Goal: Task Accomplishment & Management: Complete application form

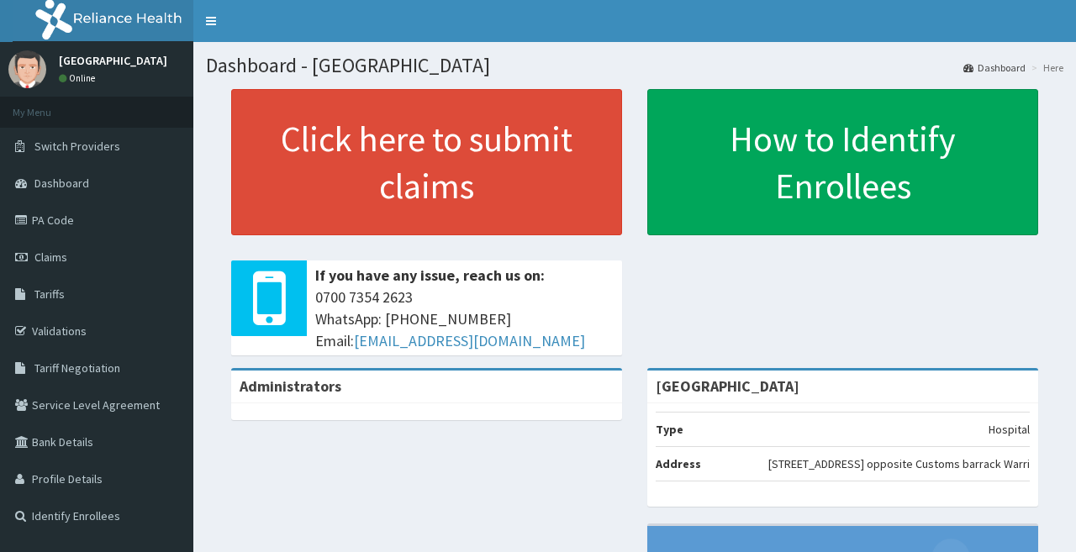
click at [57, 252] on span "Claims" at bounding box center [50, 257] width 33 height 15
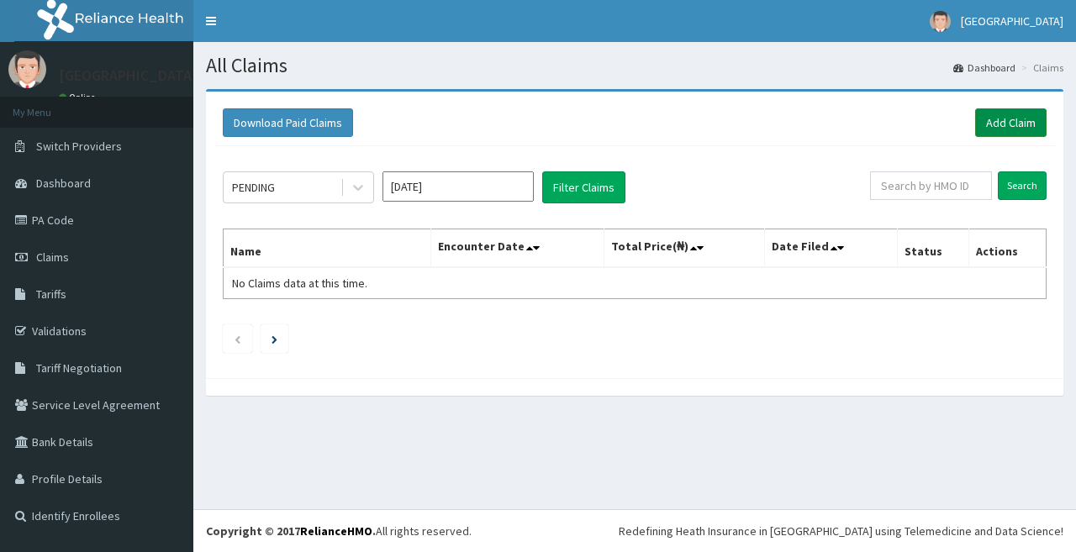
click at [1001, 123] on link "Add Claim" at bounding box center [1010, 122] width 71 height 29
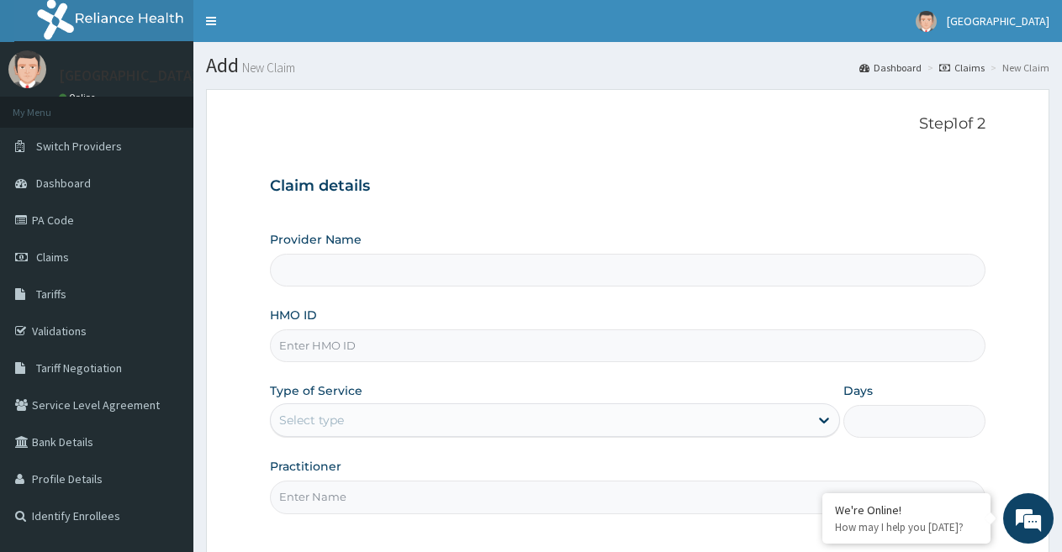
click at [376, 337] on input "HMO ID" at bounding box center [627, 345] width 715 height 33
type input "[GEOGRAPHIC_DATA]"
paste input "ERM/10075/D"
type input "ERM/10075/D"
click at [366, 411] on div "Select type" at bounding box center [539, 420] width 537 height 27
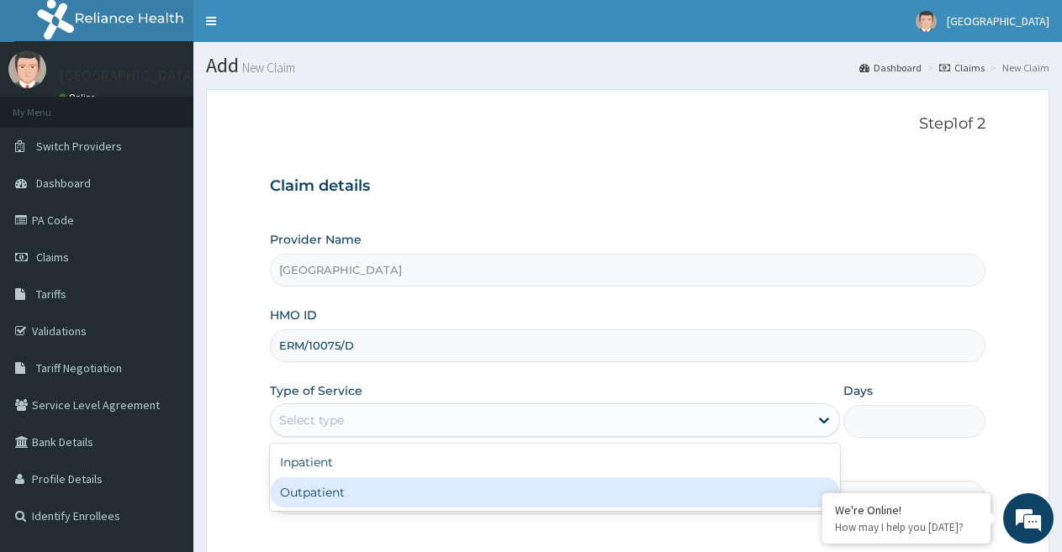
click at [330, 490] on div "Outpatient" at bounding box center [554, 492] width 569 height 30
type input "1"
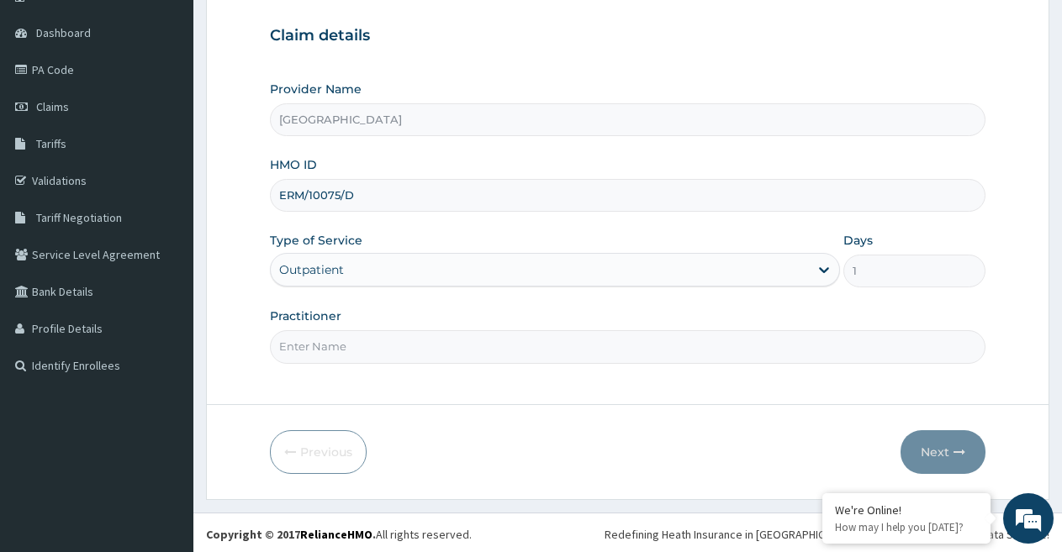
scroll to position [154, 0]
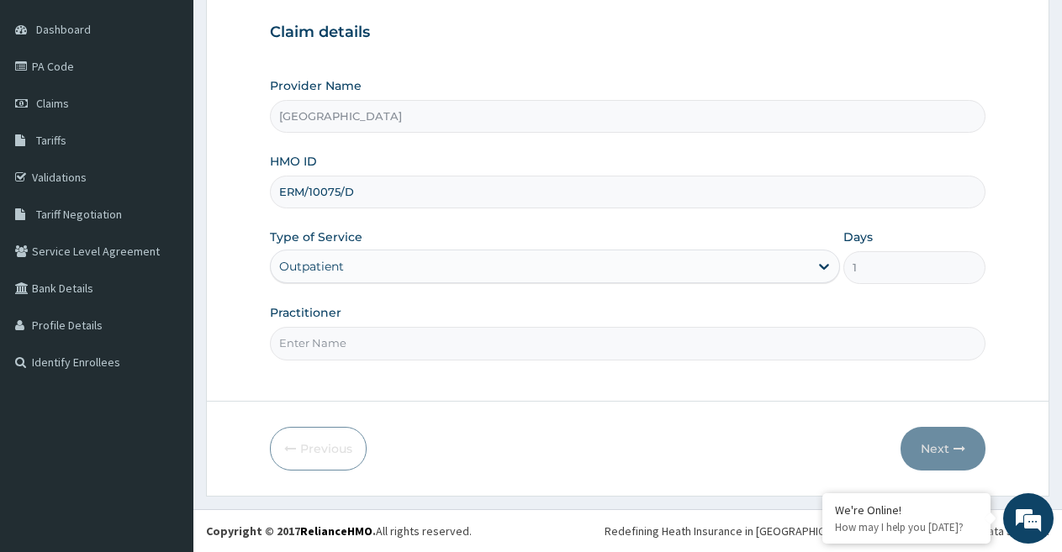
click at [377, 343] on input "Practitioner" at bounding box center [627, 343] width 715 height 33
type input "DR UKPELE"
click at [936, 447] on button "Next" at bounding box center [942, 449] width 85 height 44
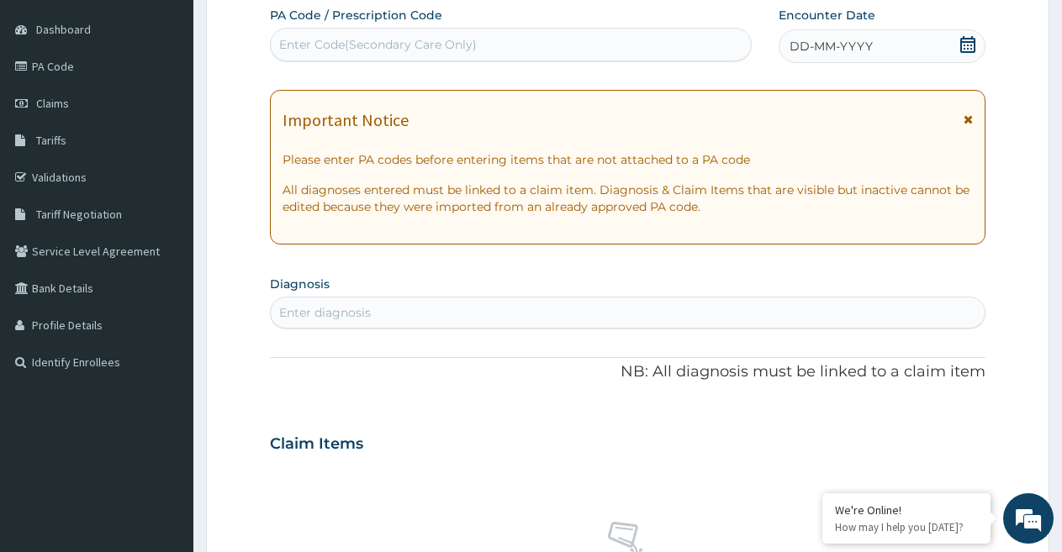
scroll to position [0, 0]
click at [822, 52] on span "DD-MM-YYYY" at bounding box center [830, 46] width 83 height 17
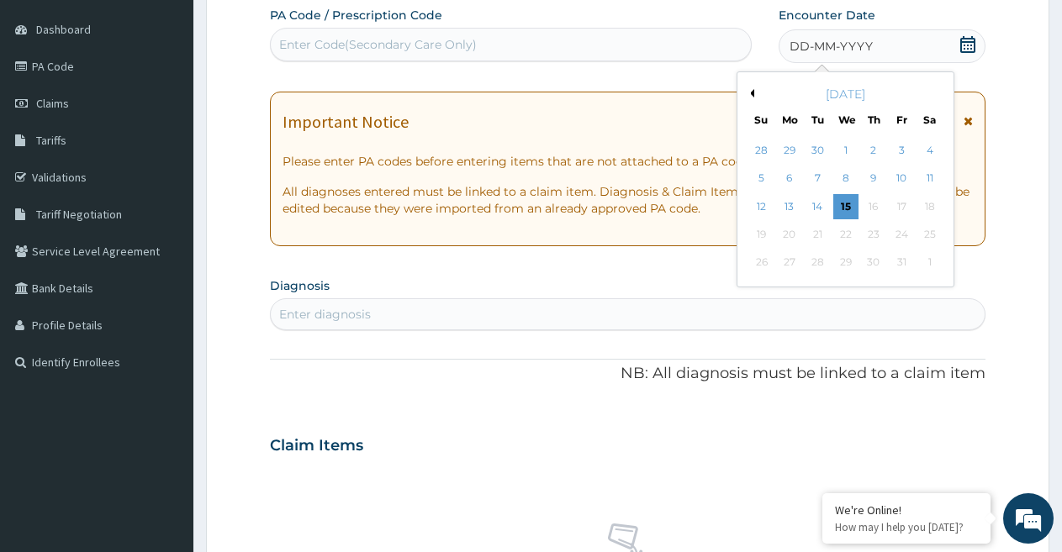
click at [811, 205] on div "14" at bounding box center [817, 206] width 25 height 25
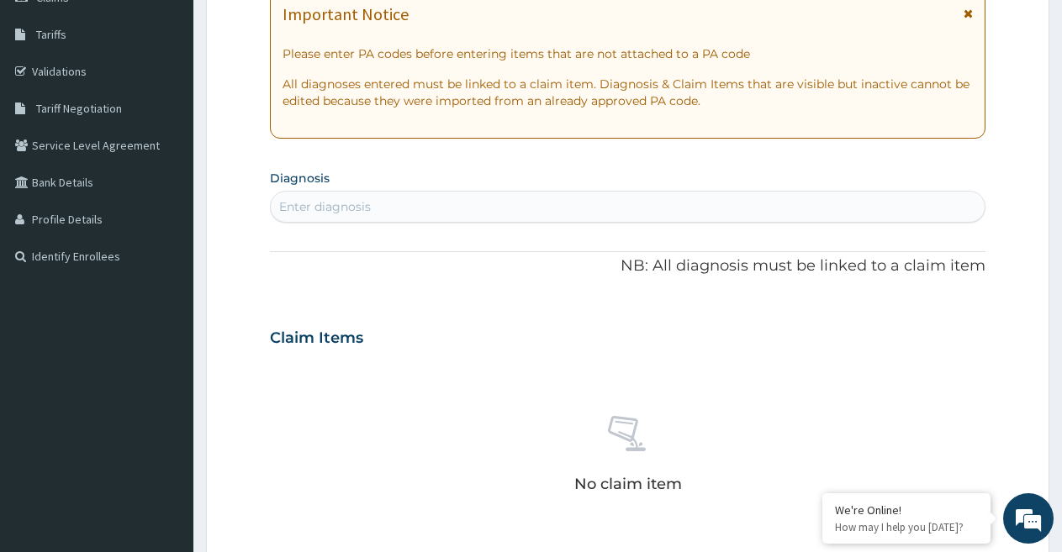
scroll to position [322, 0]
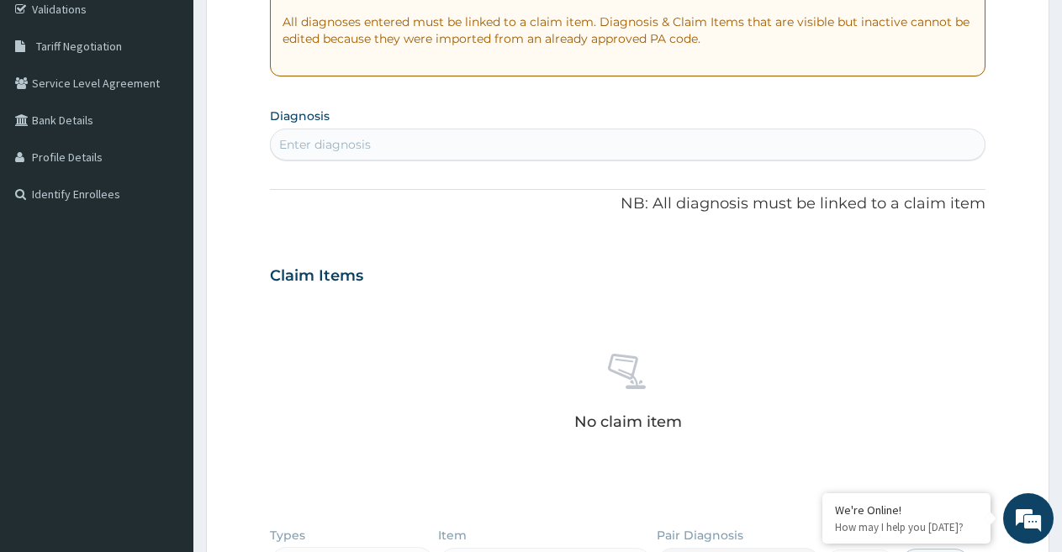
click at [387, 150] on div "Enter diagnosis" at bounding box center [628, 144] width 714 height 27
type input "MALARIA"
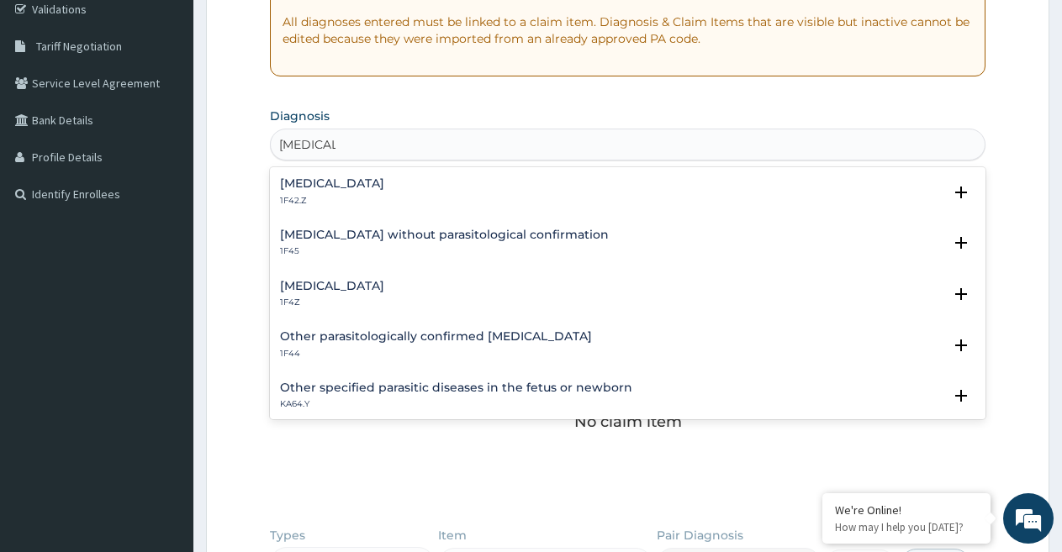
click at [340, 287] on h4 "Malaria, unspecified" at bounding box center [332, 286] width 104 height 13
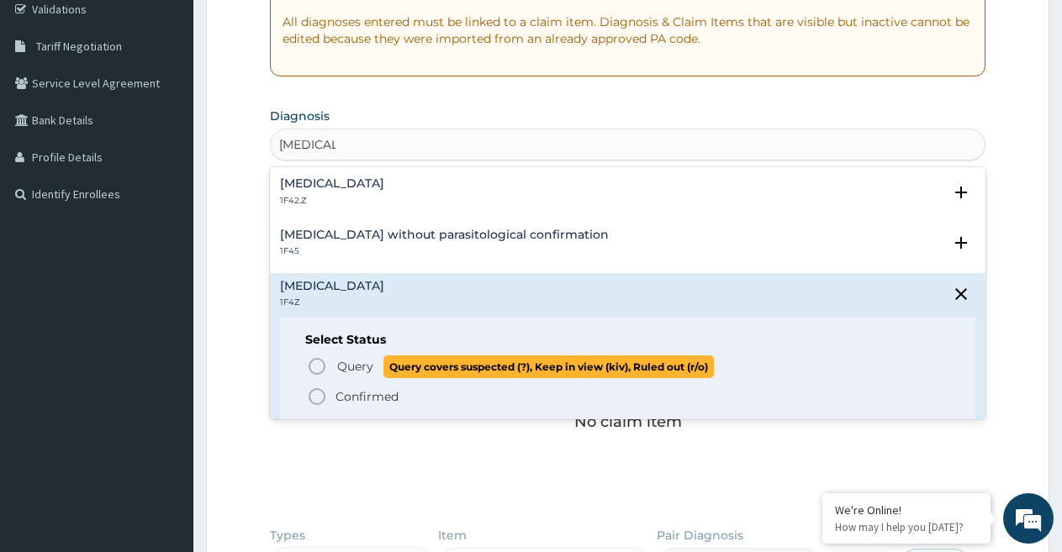
click at [347, 372] on span "Query" at bounding box center [355, 366] width 36 height 17
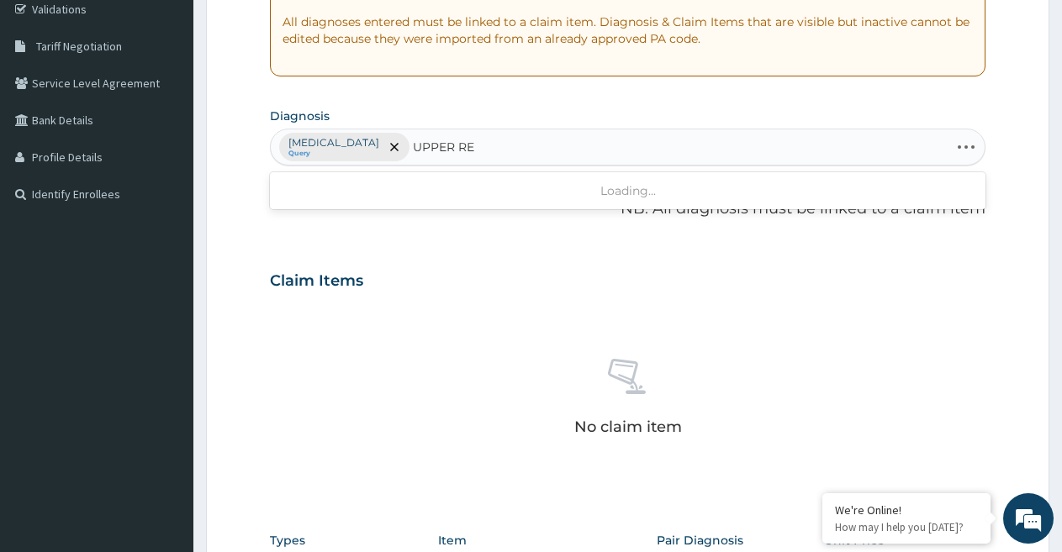
type input "UPPER RES"
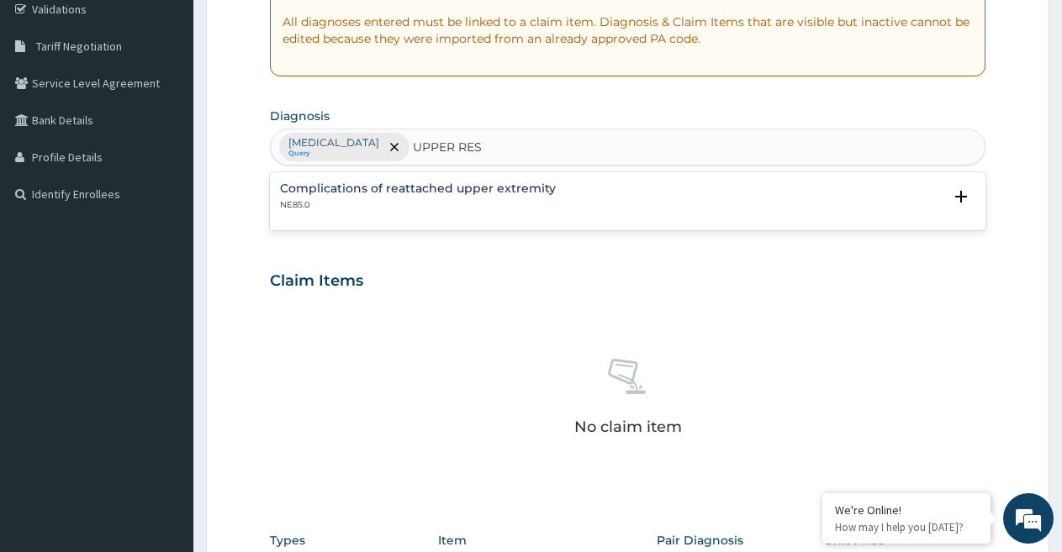
click at [411, 187] on h4 "Complications of reattached upper extremity" at bounding box center [418, 188] width 276 height 13
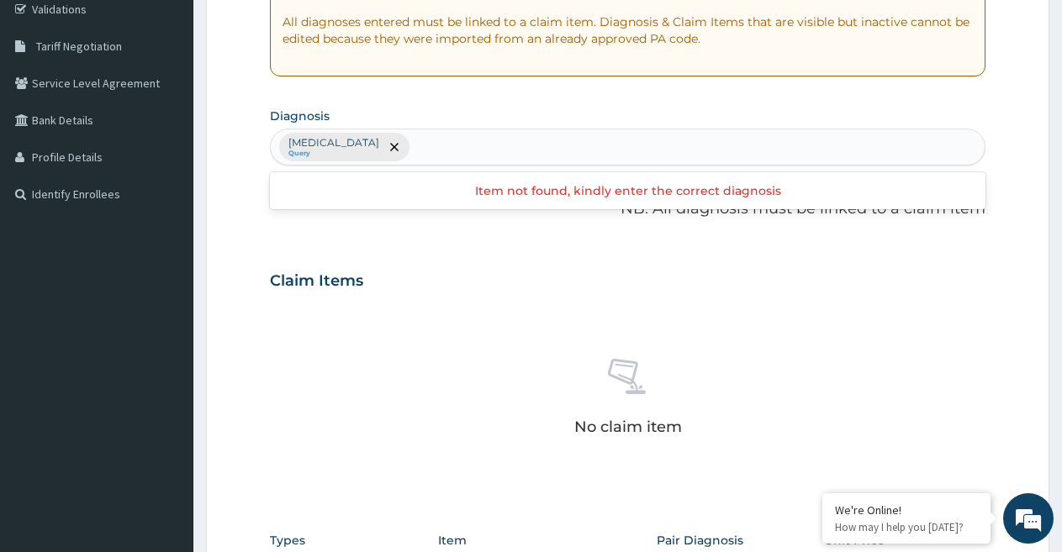
click at [508, 147] on div "Malaria, unspecified Query" at bounding box center [628, 146] width 714 height 35
type input "UPPER RESPIRATORY"
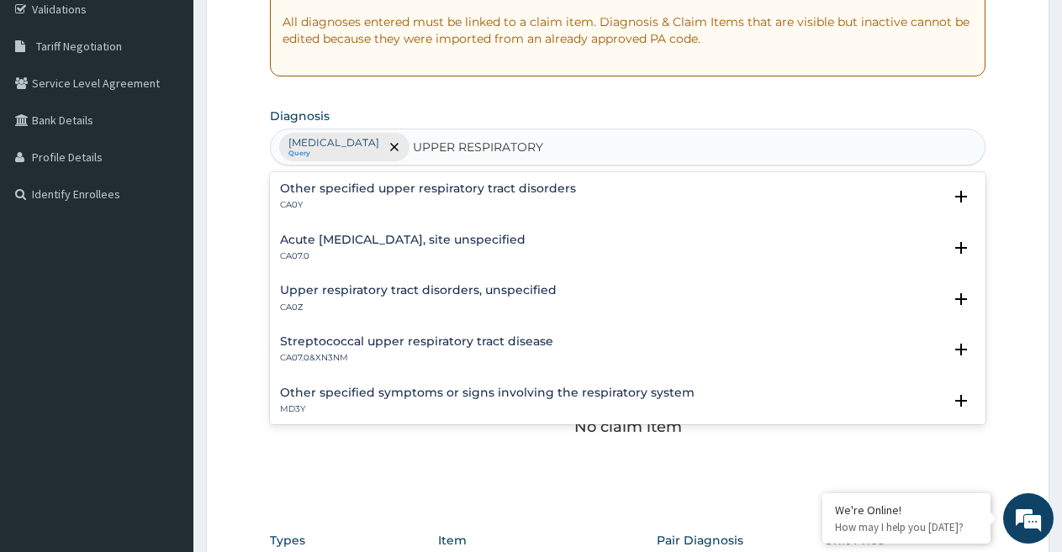
click at [414, 237] on h4 "Acute upper respiratory infection, site unspecified" at bounding box center [402, 240] width 245 height 13
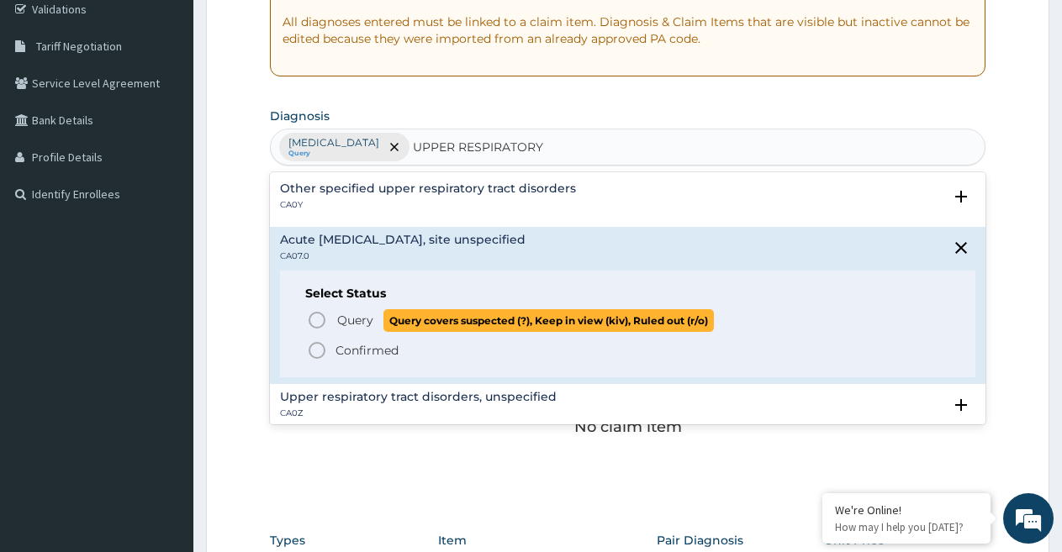
click at [331, 326] on span "Query Query covers suspected (?), Keep in view (kiv), Ruled out (r/o)" at bounding box center [628, 320] width 643 height 23
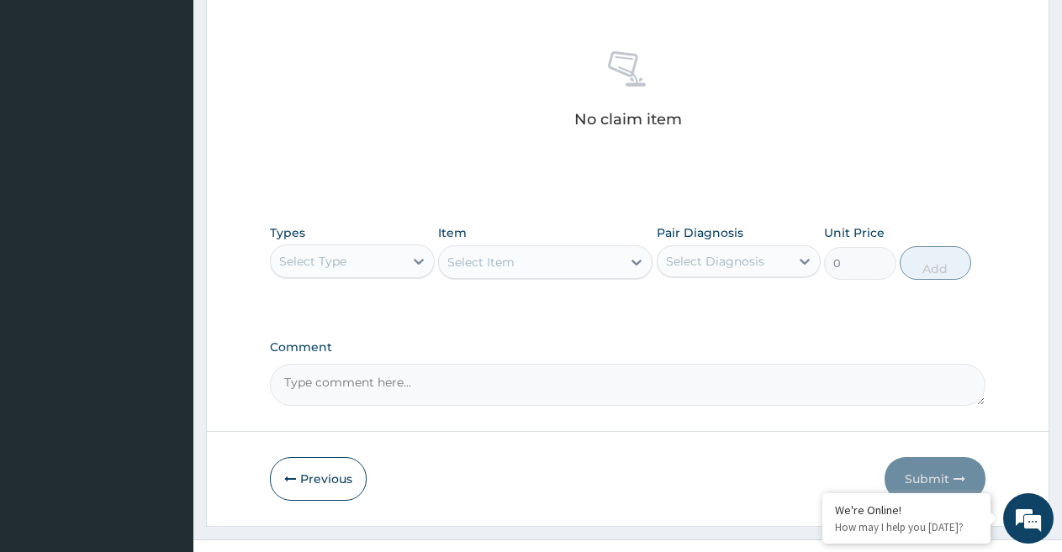
scroll to position [660, 0]
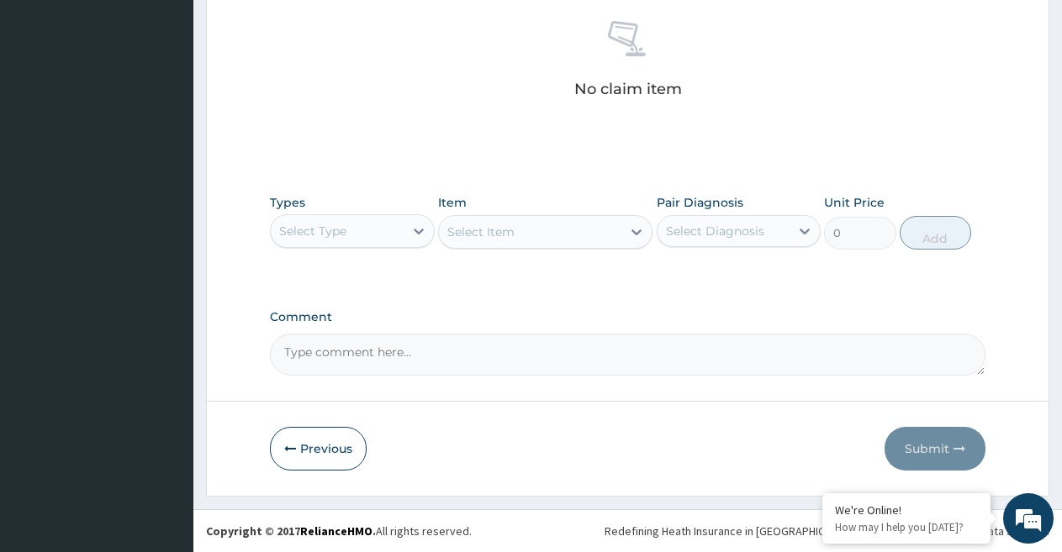
drag, startPoint x: 321, startPoint y: 235, endPoint x: 325, endPoint y: 247, distance: 12.5
click at [324, 235] on div "Select Type" at bounding box center [312, 231] width 67 height 17
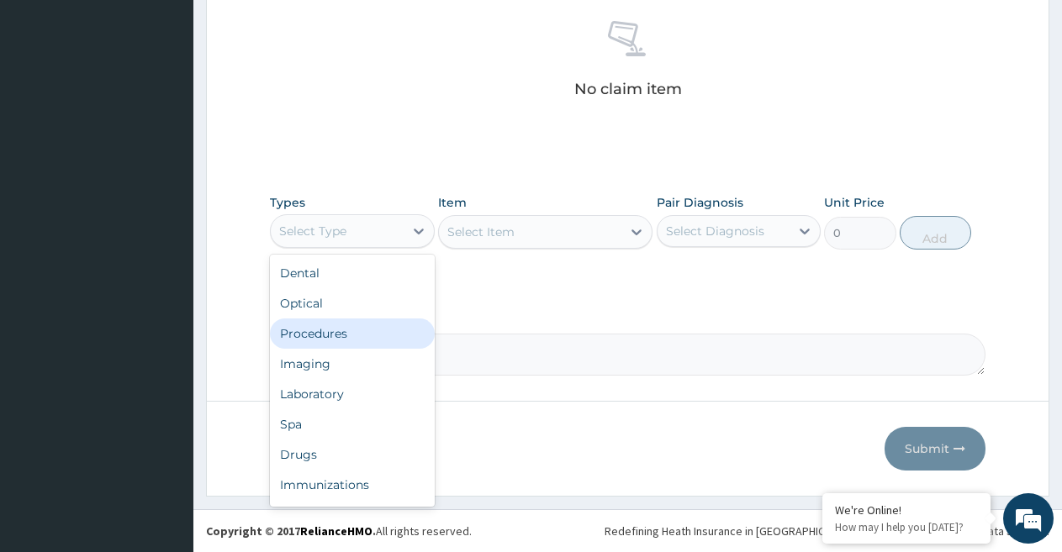
click at [338, 333] on div "Procedures" at bounding box center [352, 334] width 165 height 30
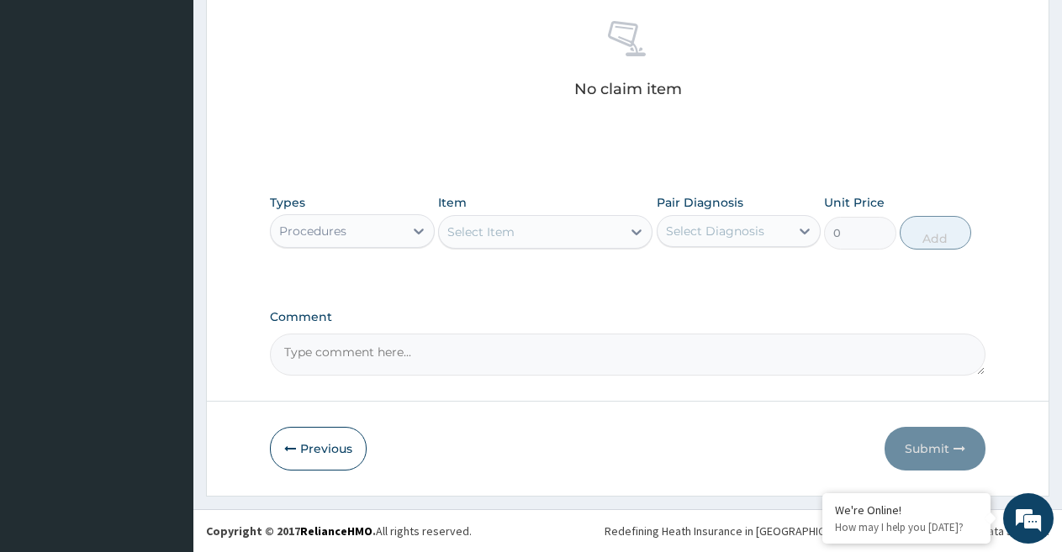
click at [519, 229] on div "Select Item" at bounding box center [530, 232] width 182 height 27
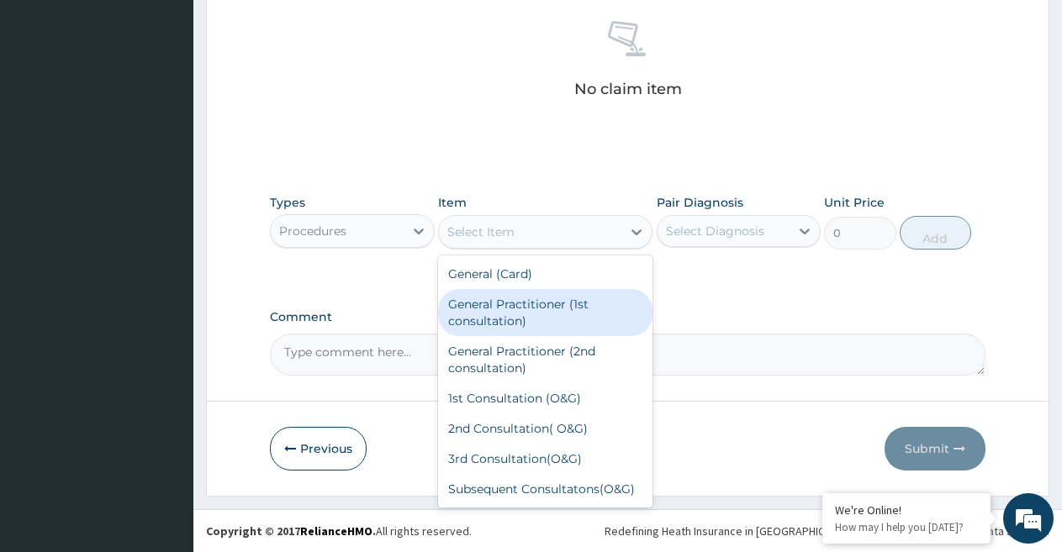
click at [494, 312] on div "General Practitioner (1st consultation)" at bounding box center [545, 312] width 214 height 47
type input "1500"
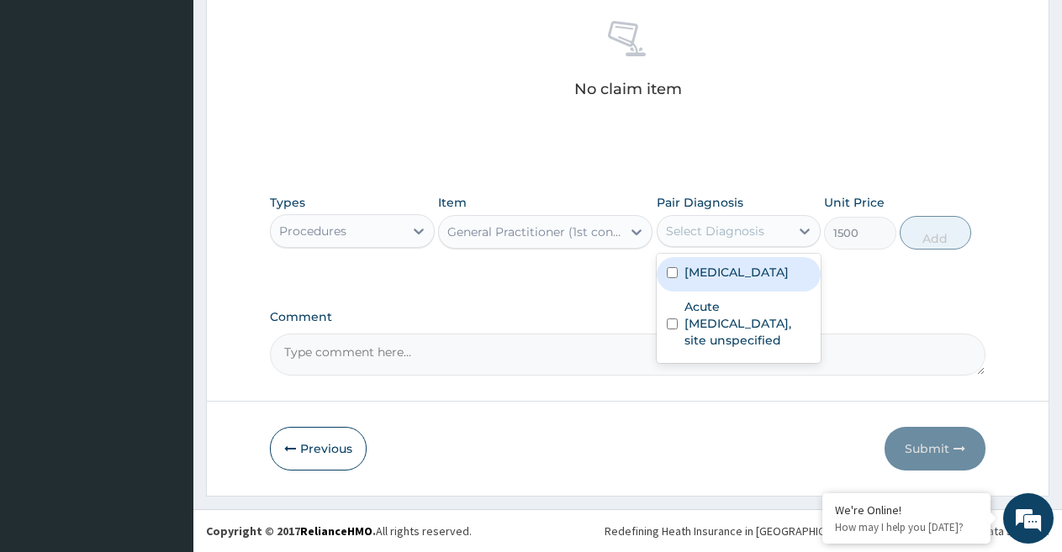
click at [693, 235] on div "Select Diagnosis" at bounding box center [715, 231] width 98 height 17
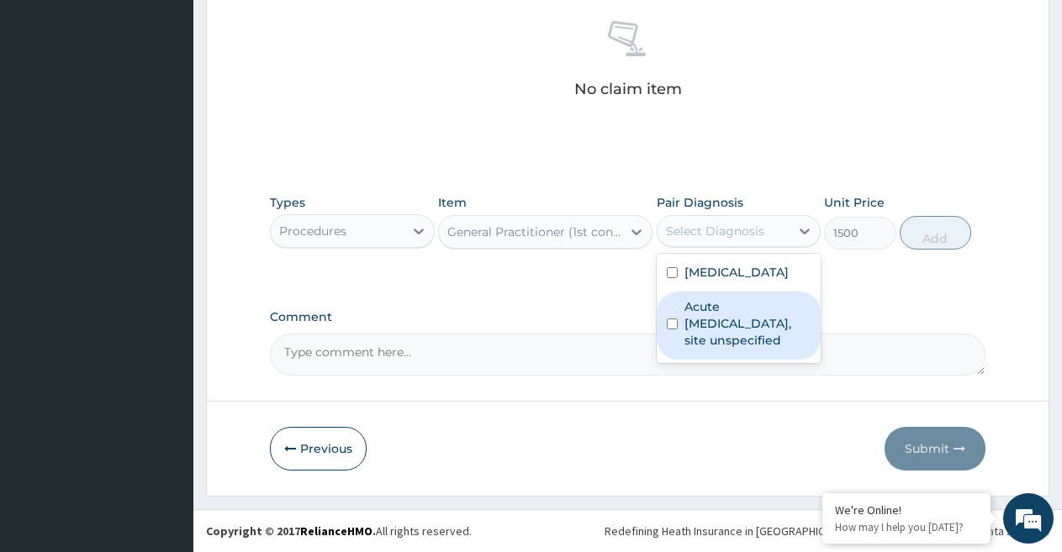
drag, startPoint x: 691, startPoint y: 319, endPoint x: 698, endPoint y: 286, distance: 33.5
click at [696, 301] on label "Acute upper respiratory infection, site unspecified" at bounding box center [747, 323] width 127 height 50
checkbox input "true"
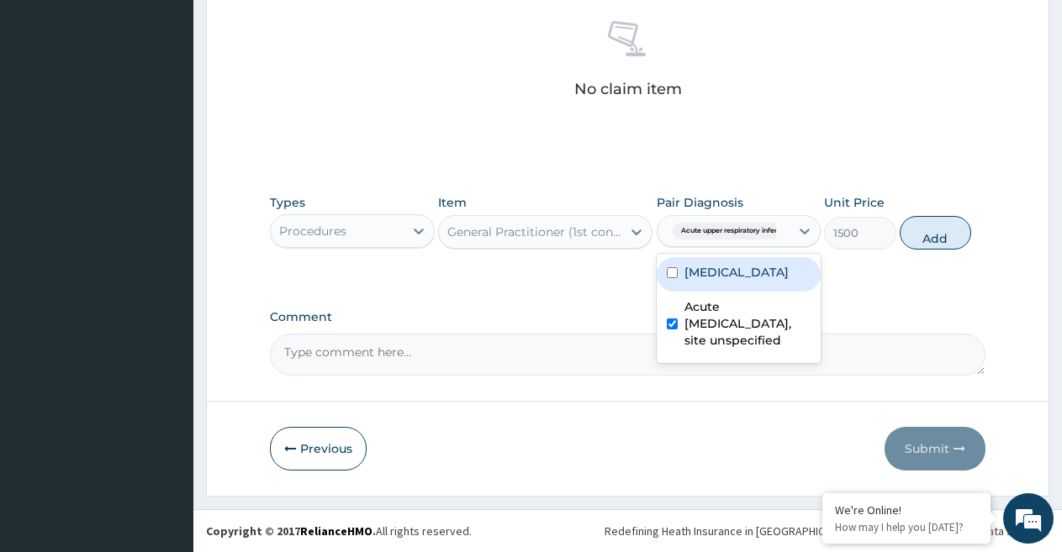
drag, startPoint x: 706, startPoint y: 267, endPoint x: 725, endPoint y: 266, distance: 18.6
click at [707, 266] on label "Malaria, unspecified" at bounding box center [736, 272] width 104 height 17
checkbox input "true"
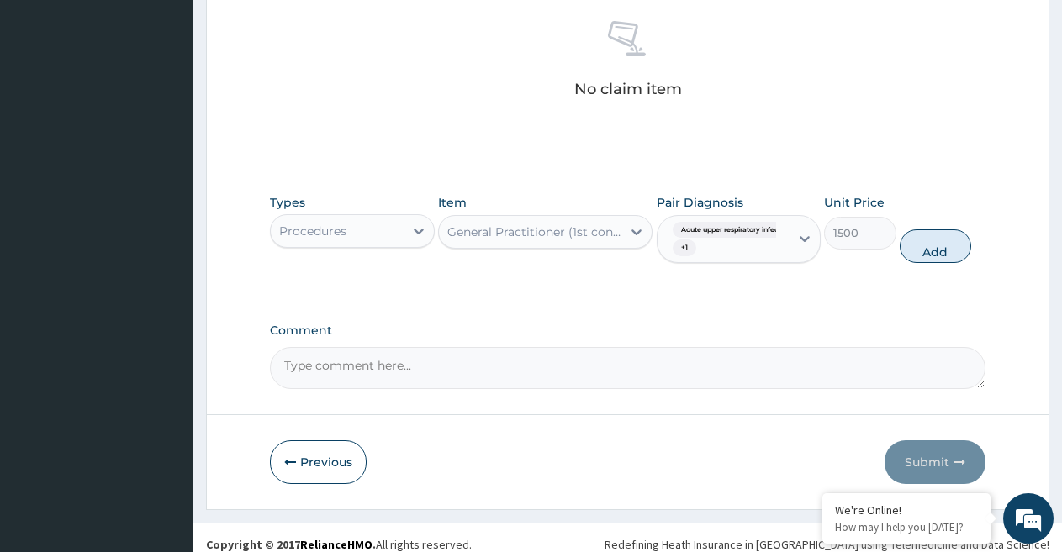
click at [924, 251] on button "Add" at bounding box center [934, 246] width 71 height 34
type input "0"
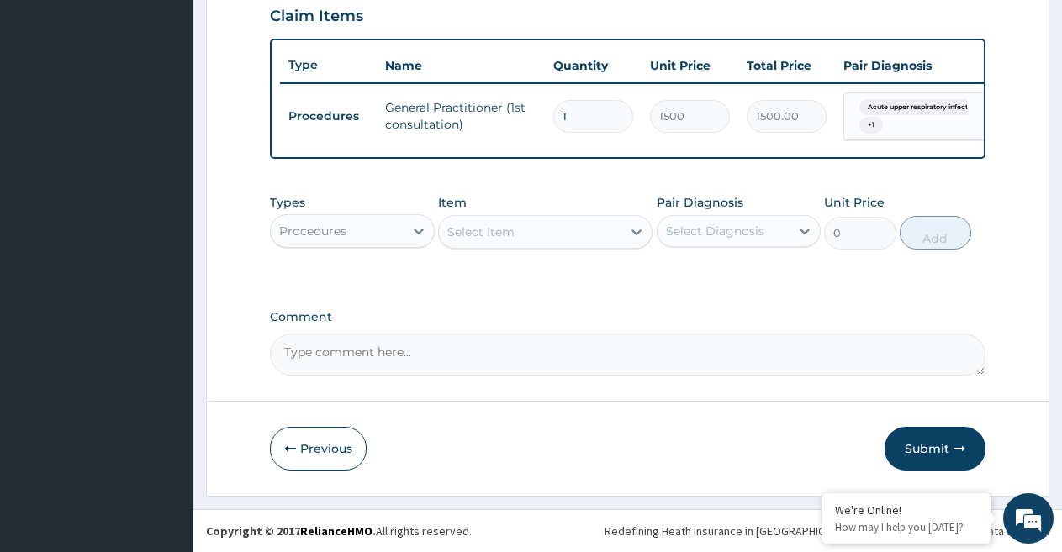
scroll to position [601, 0]
click at [347, 224] on div "Procedures" at bounding box center [337, 231] width 133 height 27
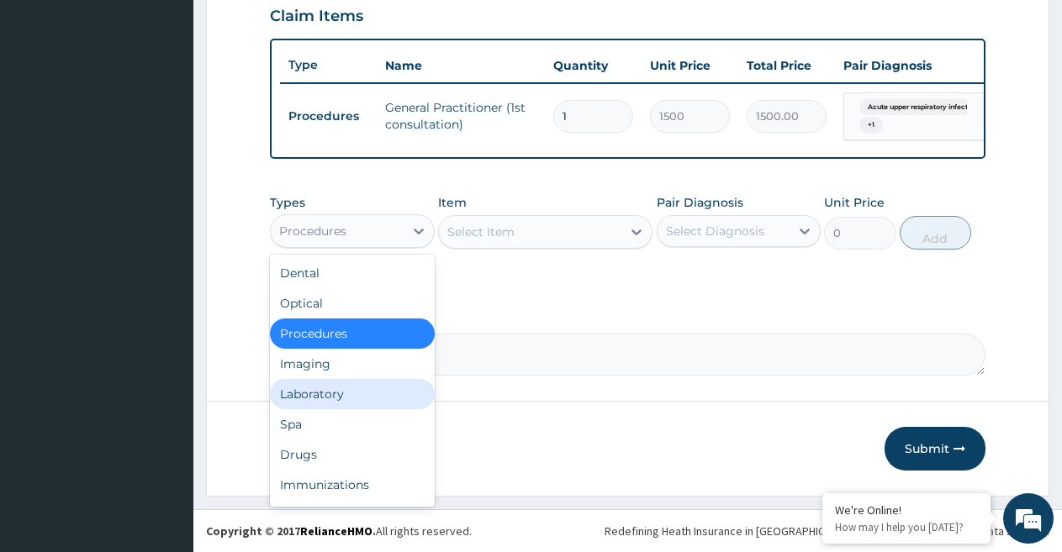
click at [344, 393] on div "Laboratory" at bounding box center [352, 394] width 165 height 30
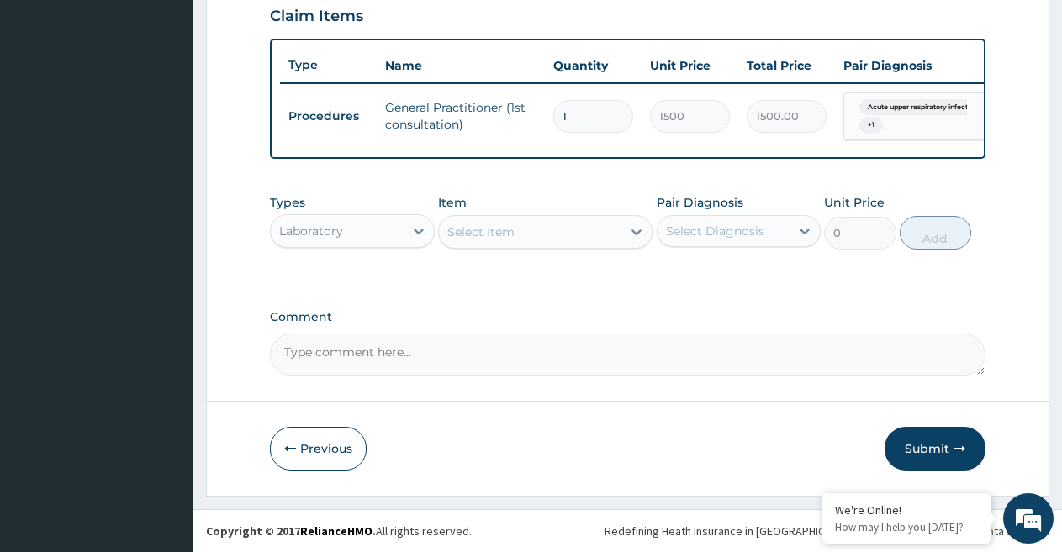
click at [502, 230] on div "Select Item" at bounding box center [480, 232] width 67 height 17
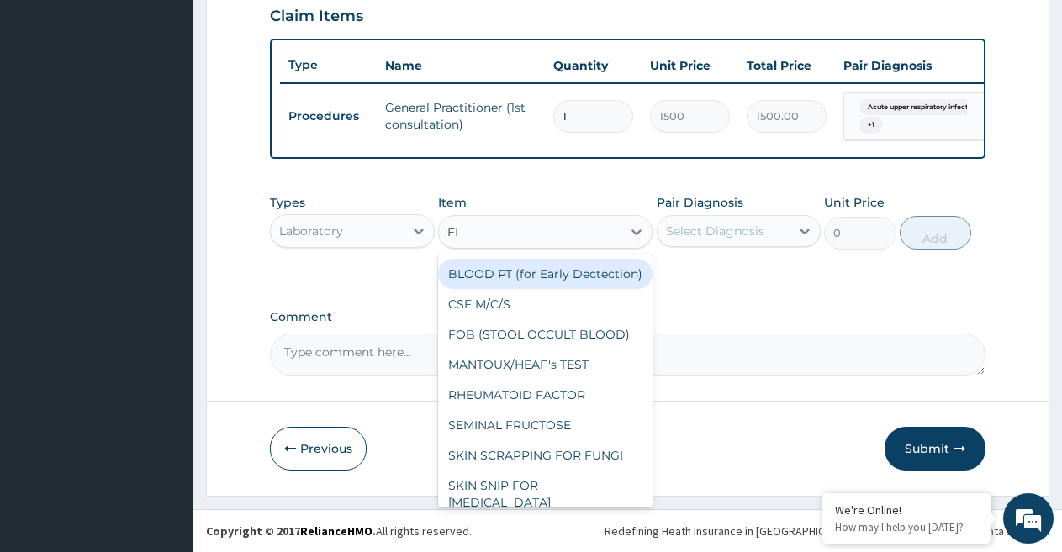
type input "FBC"
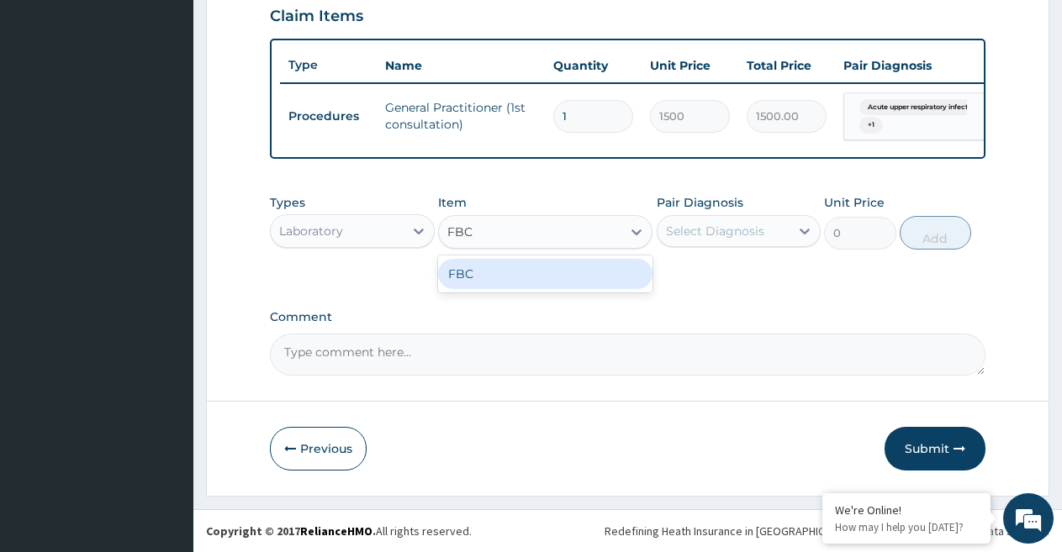
click at [496, 277] on div "FBC" at bounding box center [545, 274] width 214 height 30
type input "1600"
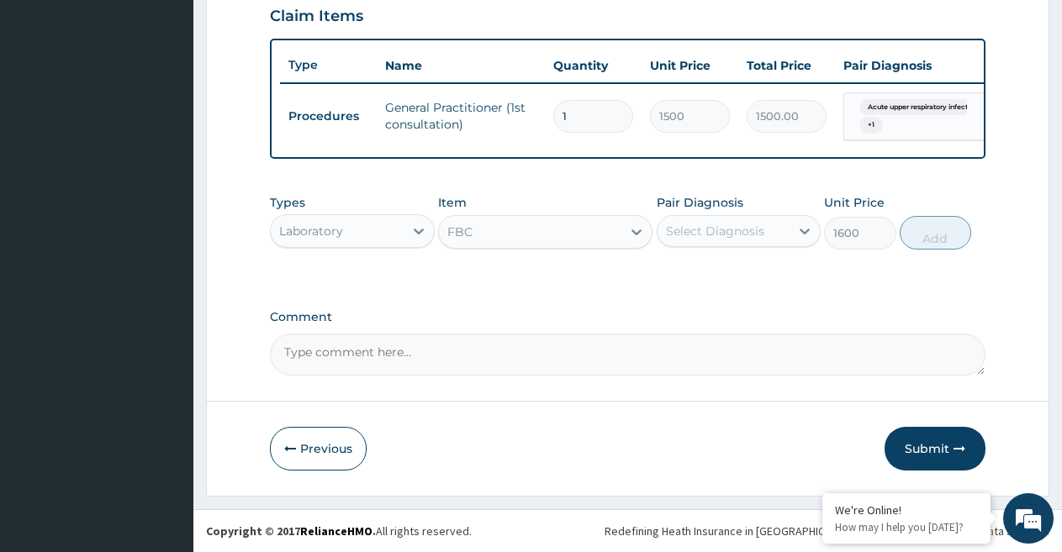
click at [756, 236] on div "Select Diagnosis" at bounding box center [715, 231] width 98 height 17
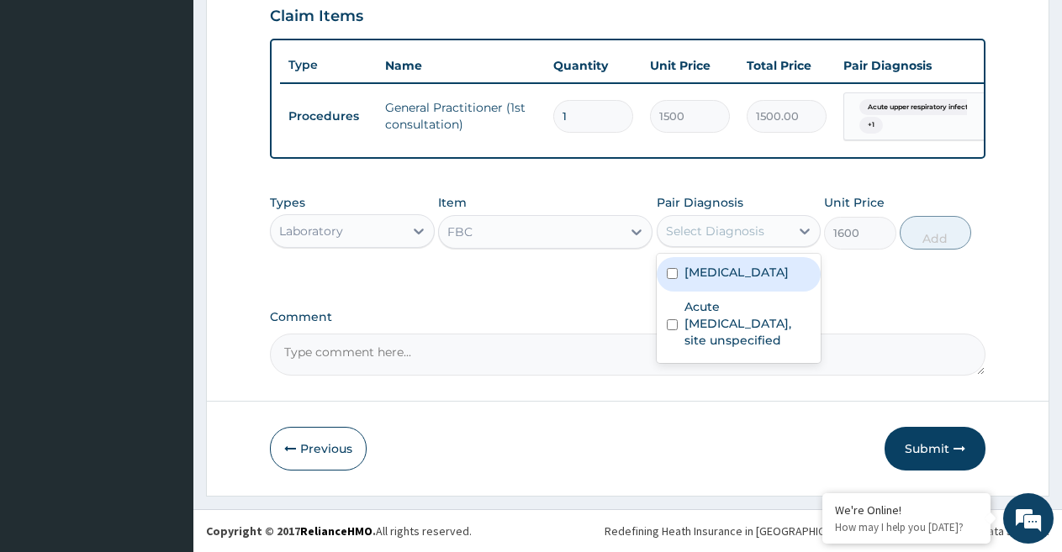
click at [742, 273] on label "Malaria, unspecified" at bounding box center [736, 272] width 104 height 17
checkbox input "true"
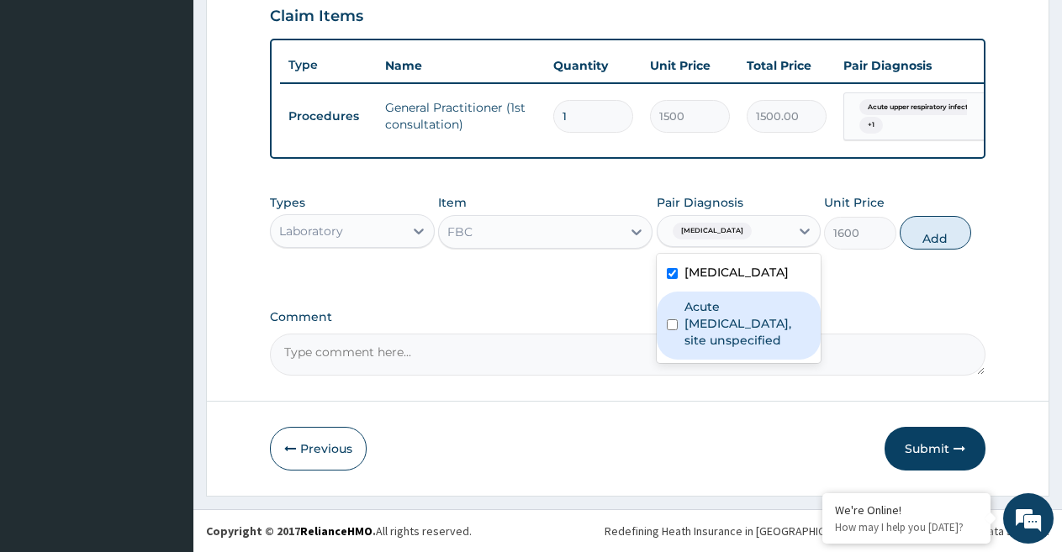
click at [737, 314] on label "Acute upper respiratory infection, site unspecified" at bounding box center [747, 323] width 127 height 50
checkbox input "true"
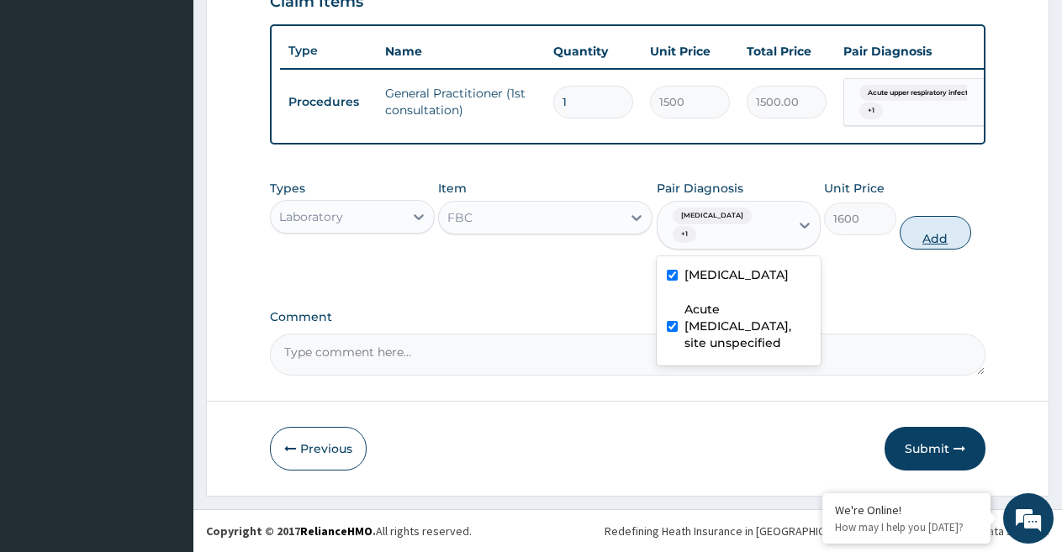
click at [926, 248] on button "Add" at bounding box center [934, 233] width 71 height 34
type input "0"
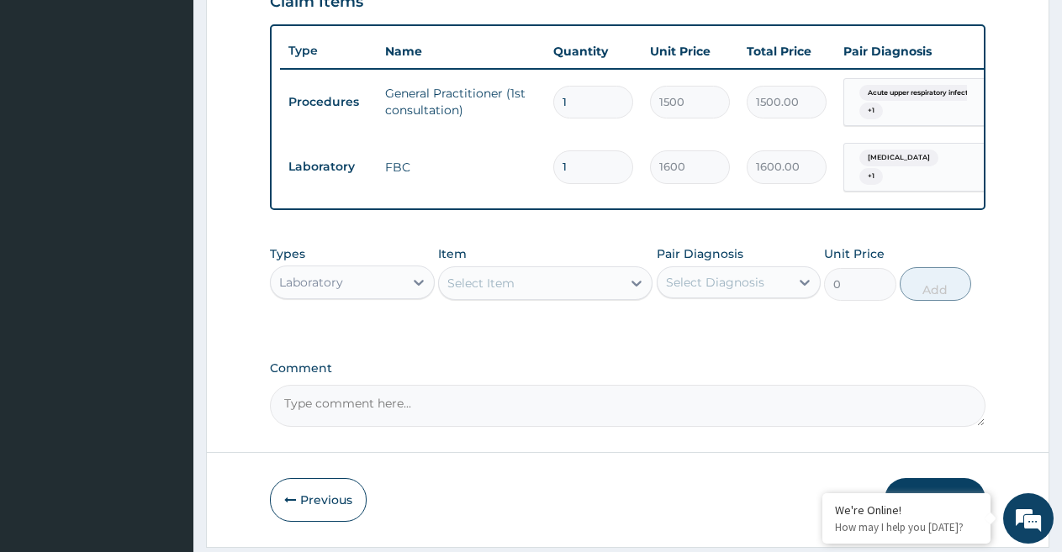
click at [479, 292] on div "Select Item" at bounding box center [480, 283] width 67 height 17
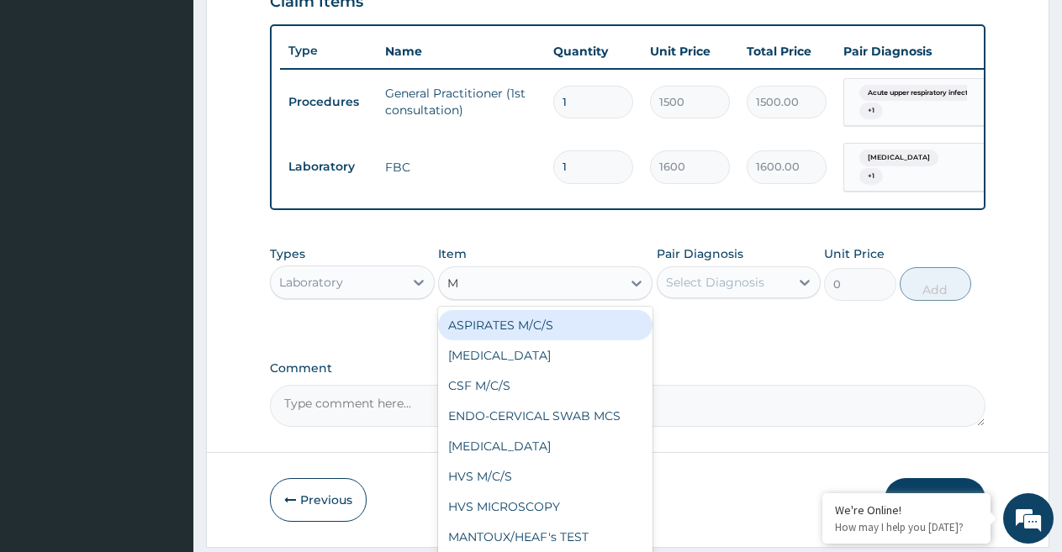
type input "MP"
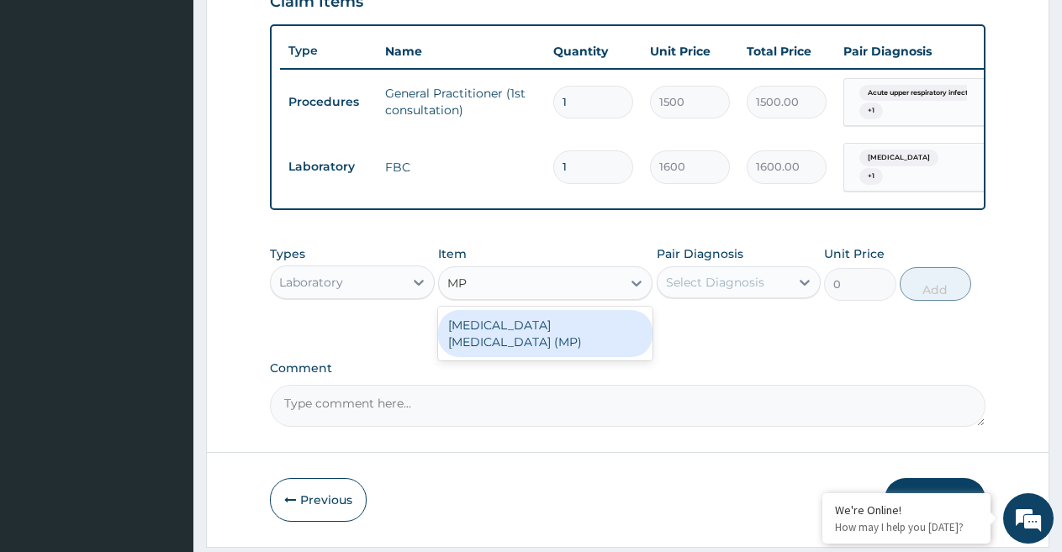
click at [517, 345] on div "MALARIA PARASITE (MP)" at bounding box center [545, 333] width 214 height 47
type input "560"
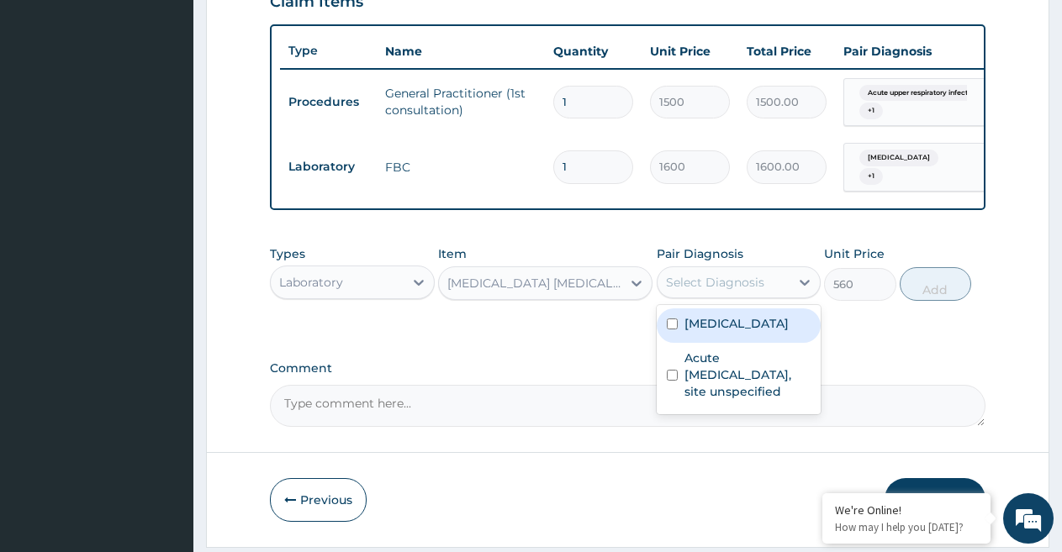
click at [724, 291] on div "Select Diagnosis" at bounding box center [715, 282] width 98 height 17
click at [720, 332] on label "Malaria, unspecified" at bounding box center [736, 323] width 104 height 17
checkbox input "true"
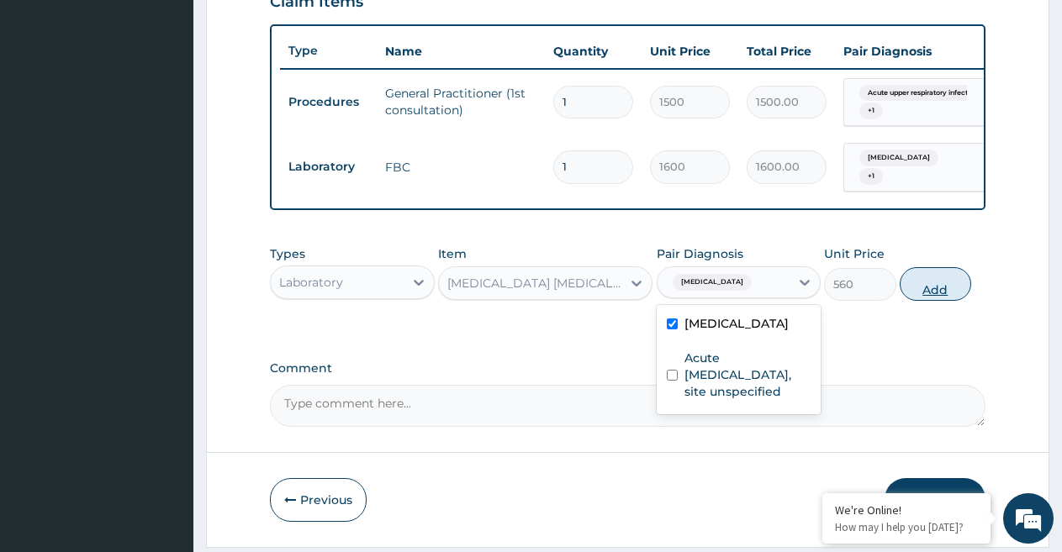
click at [936, 293] on button "Add" at bounding box center [934, 284] width 71 height 34
type input "0"
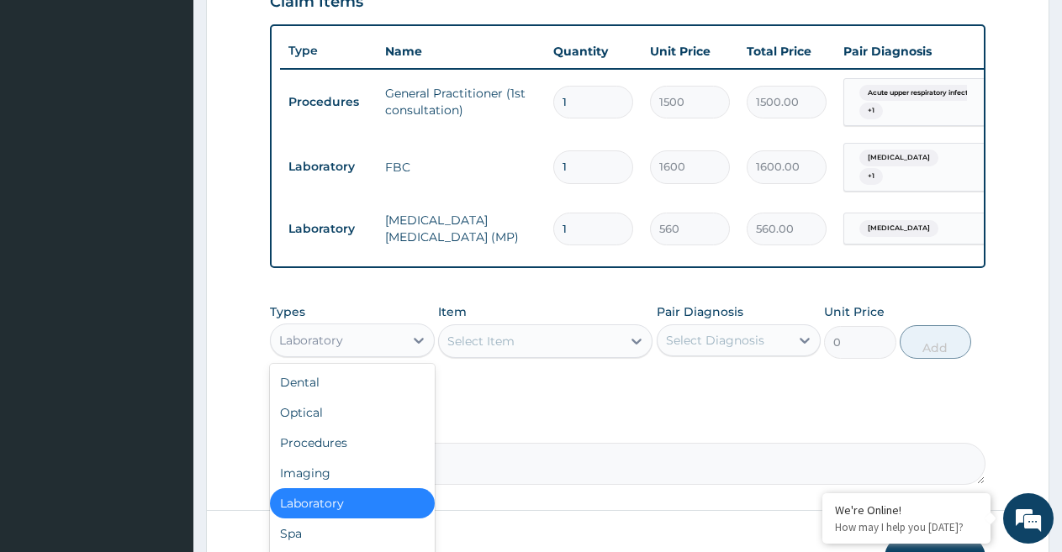
click at [329, 349] on div "Laboratory" at bounding box center [311, 340] width 64 height 17
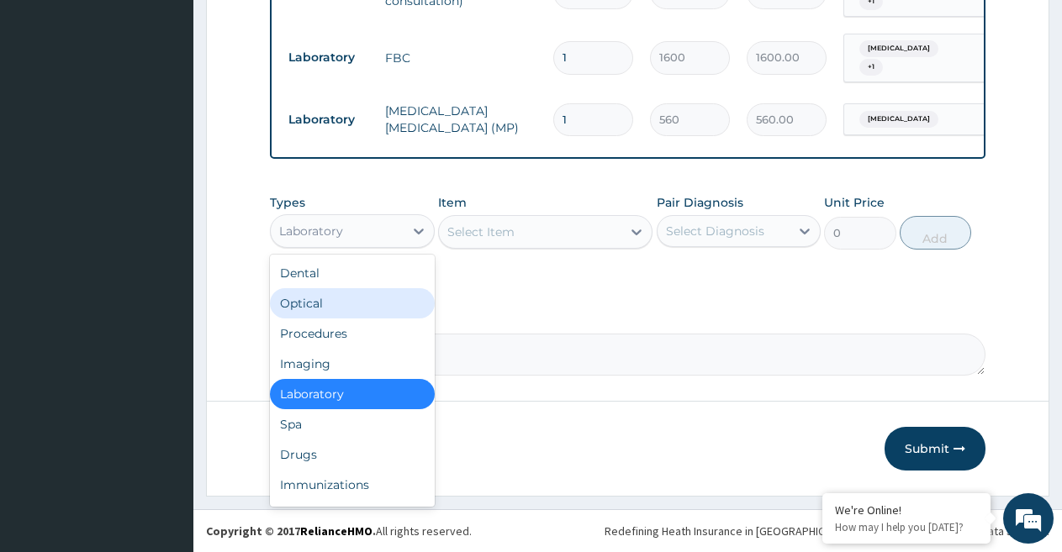
scroll to position [725, 0]
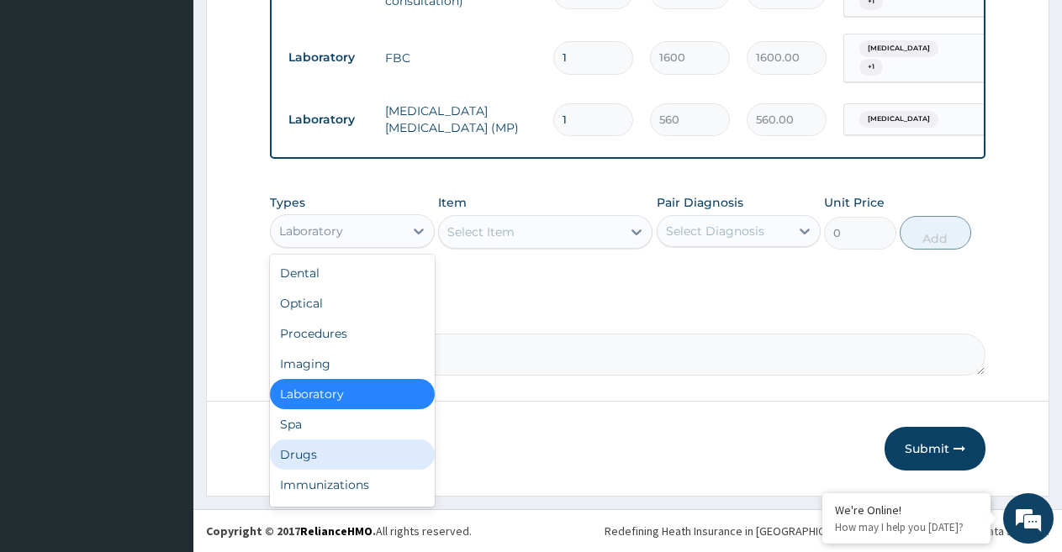
click at [343, 448] on div "Drugs" at bounding box center [352, 455] width 165 height 30
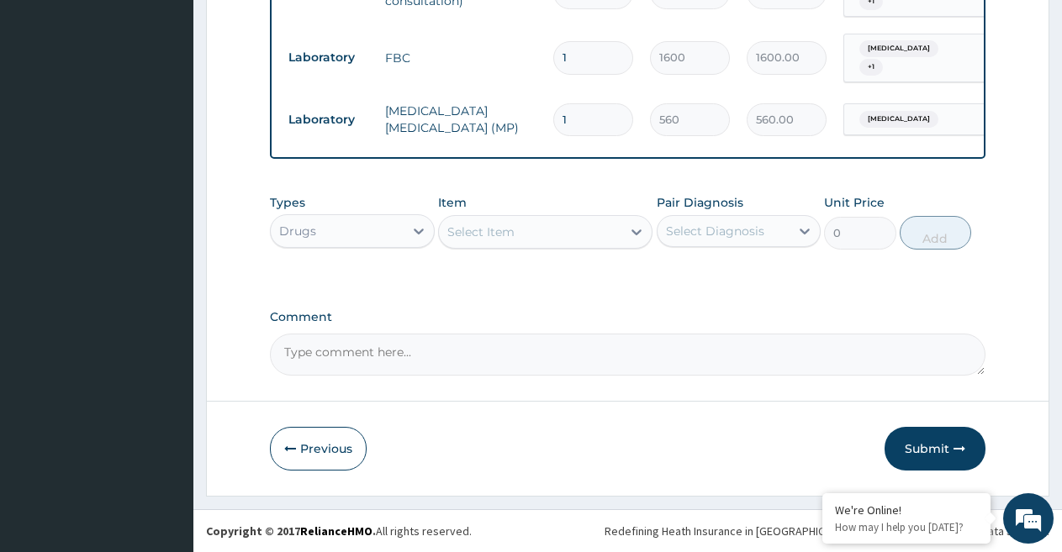
click at [568, 230] on div "Select Item" at bounding box center [530, 232] width 182 height 27
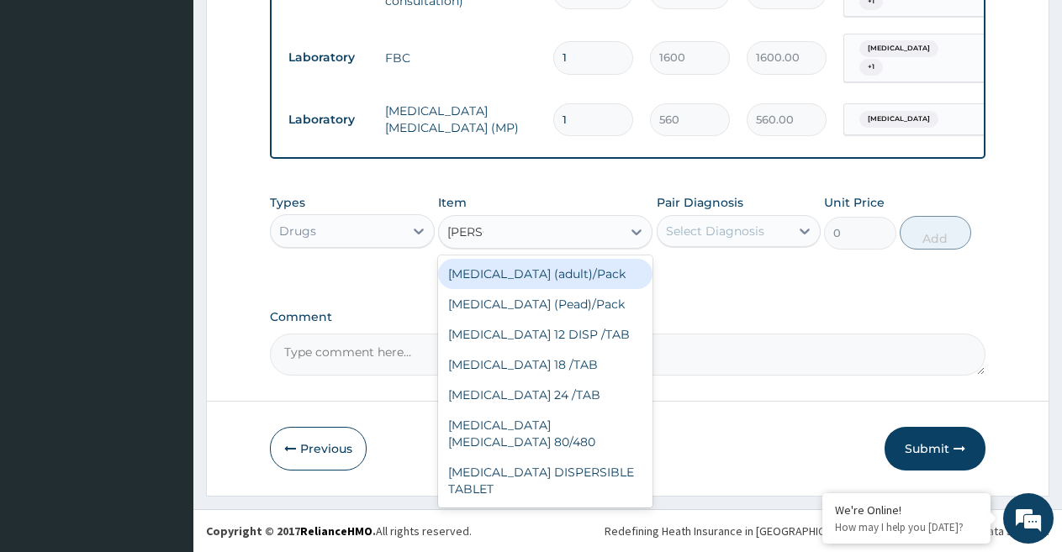
type input "COART"
click at [585, 269] on div "Coartem (adult)/Pack" at bounding box center [545, 274] width 214 height 30
type input "682.5"
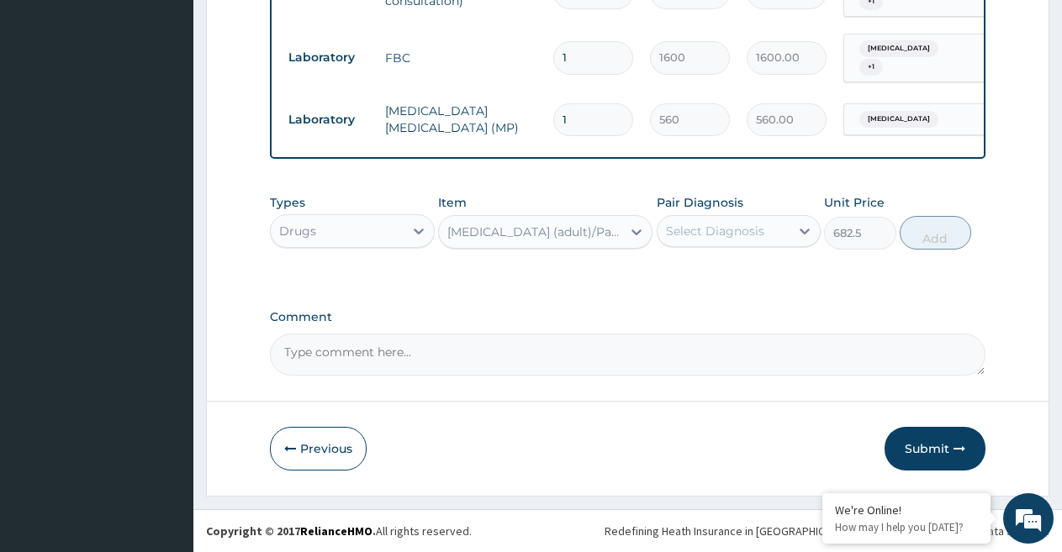
click at [756, 225] on div "Select Diagnosis" at bounding box center [715, 231] width 98 height 17
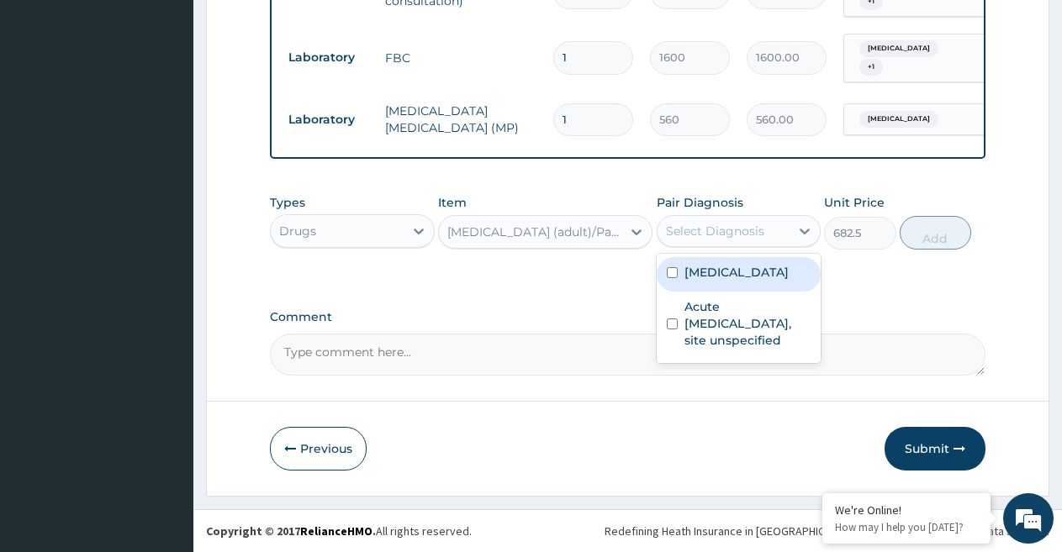
click at [738, 269] on label "Malaria, unspecified" at bounding box center [736, 272] width 104 height 17
checkbox input "true"
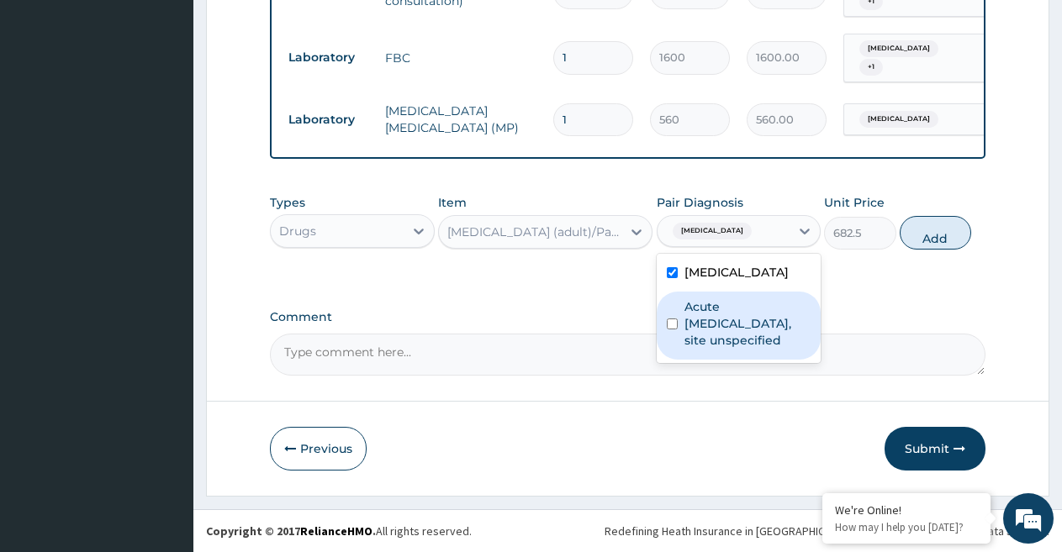
click at [722, 328] on label "Acute upper respiratory infection, site unspecified" at bounding box center [747, 323] width 127 height 50
checkbox input "true"
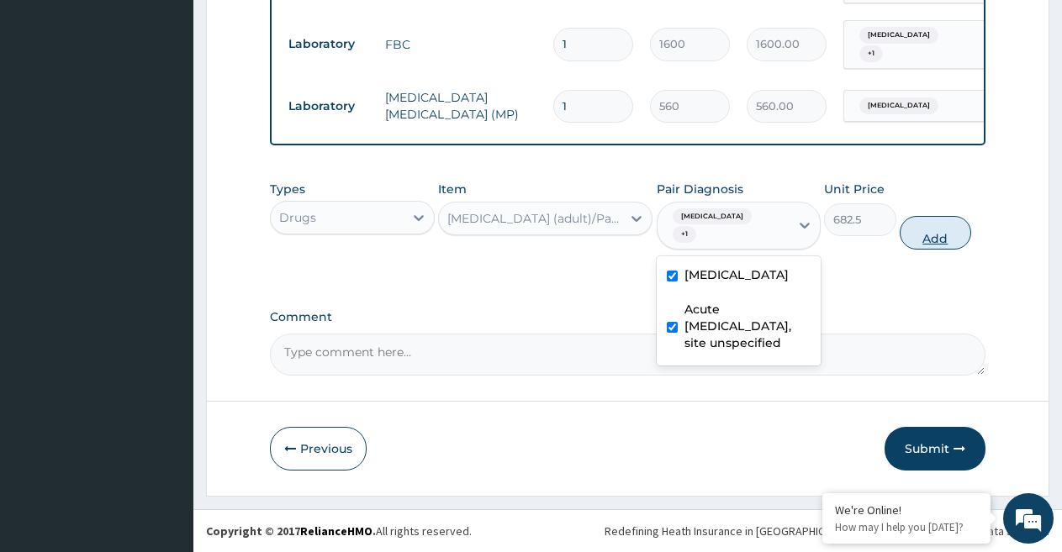
click at [928, 250] on button "Add" at bounding box center [934, 233] width 71 height 34
type input "0"
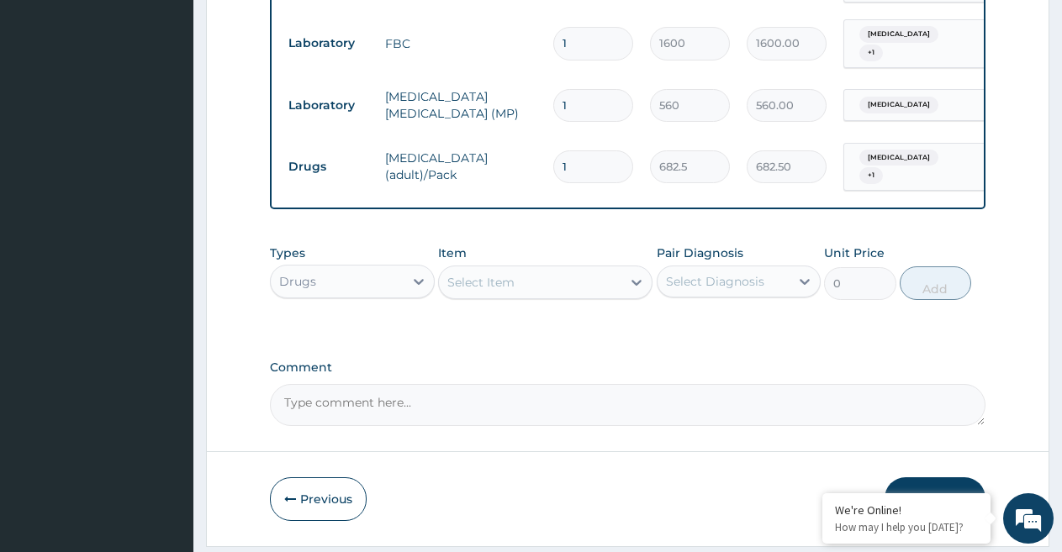
drag, startPoint x: 573, startPoint y: 164, endPoint x: 532, endPoint y: 161, distance: 41.3
click at [535, 156] on tr "Drugs Coartem (adult)/Pack 1 682.5 682.50 Malaria, unspecified + 1 Delete" at bounding box center [692, 167] width 824 height 66
type input "2"
type input "1365.00"
type input "2"
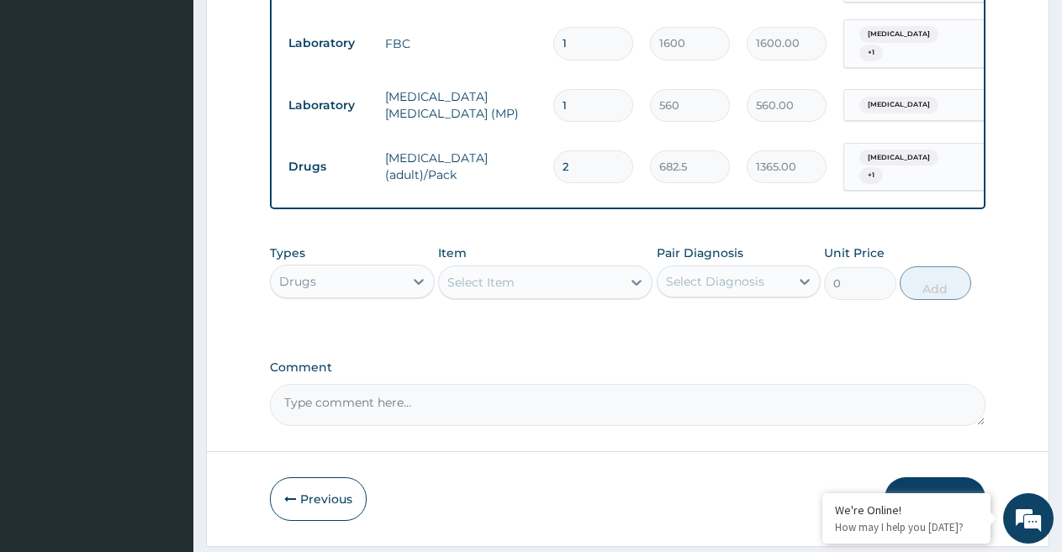
click at [519, 294] on div "Select Item" at bounding box center [530, 282] width 182 height 27
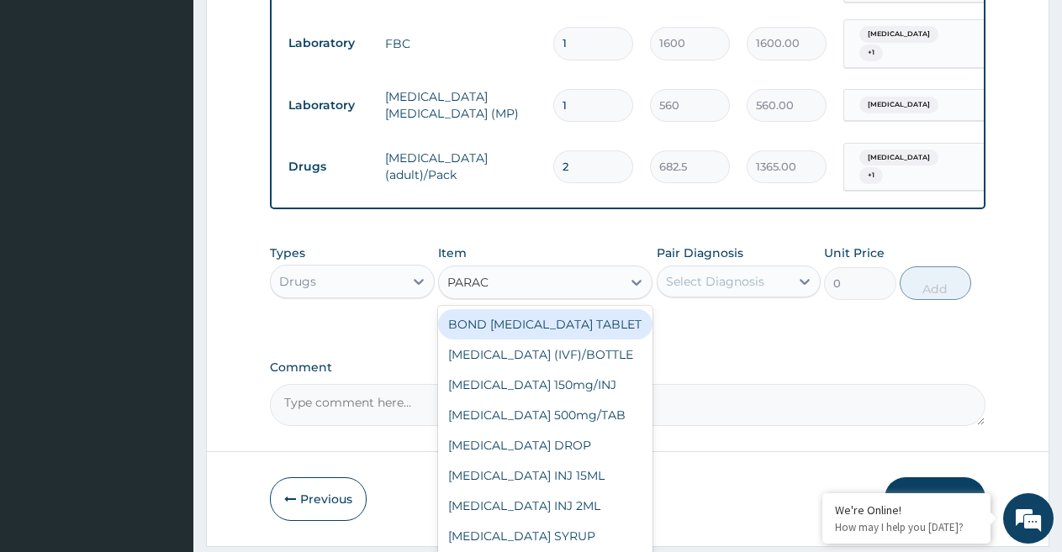
type input "PARACE"
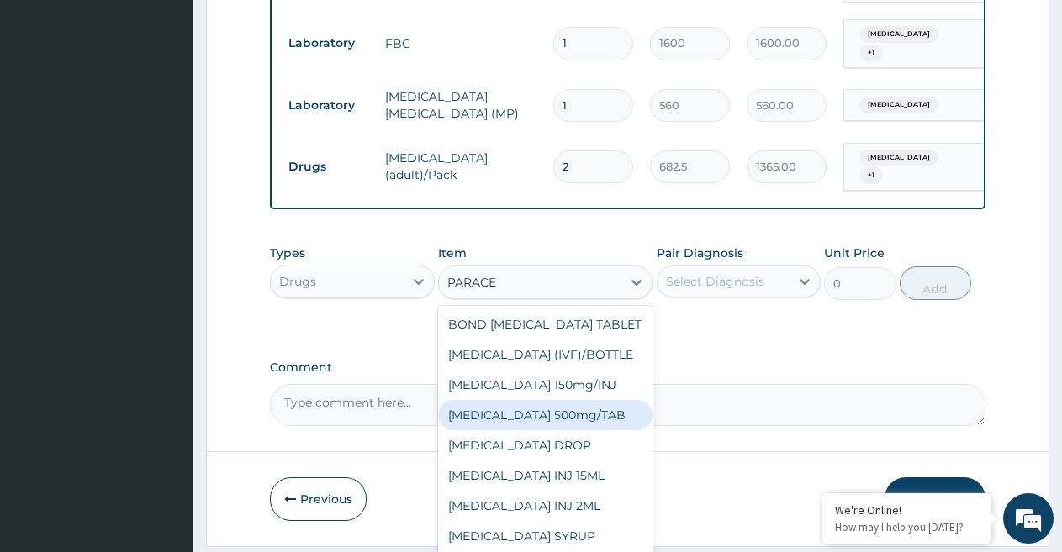
click at [555, 430] on div "PARACETAMOL 500mg/TAB" at bounding box center [545, 415] width 214 height 30
type input "5.25"
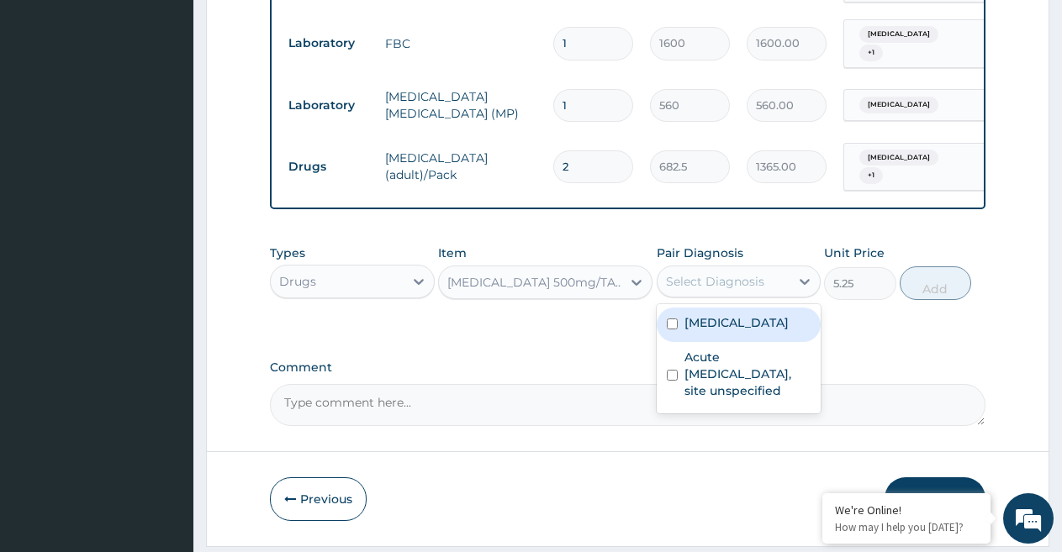
click at [709, 290] on div "Select Diagnosis" at bounding box center [715, 281] width 98 height 17
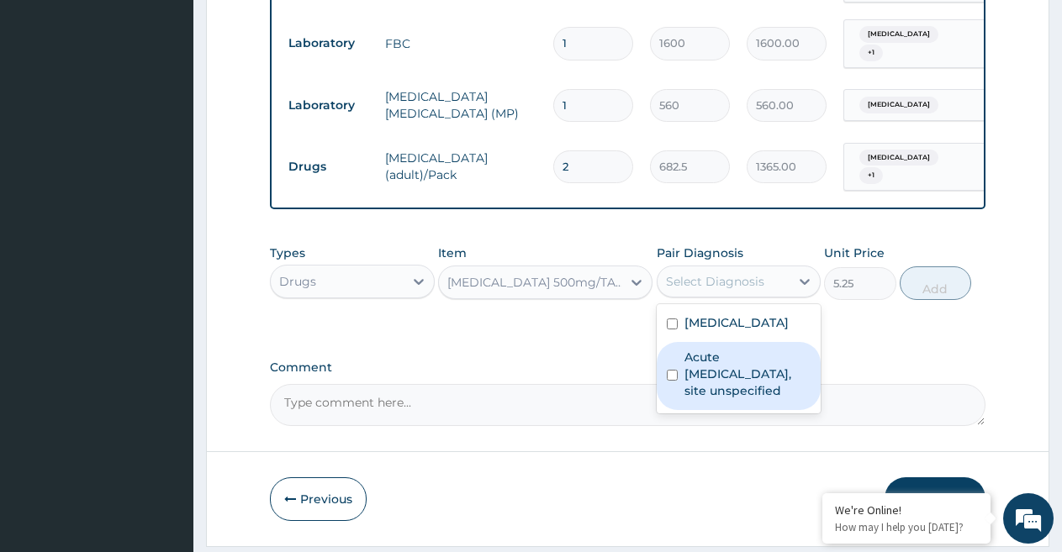
click at [728, 382] on label "Acute upper respiratory infection, site unspecified" at bounding box center [747, 374] width 127 height 50
checkbox input "true"
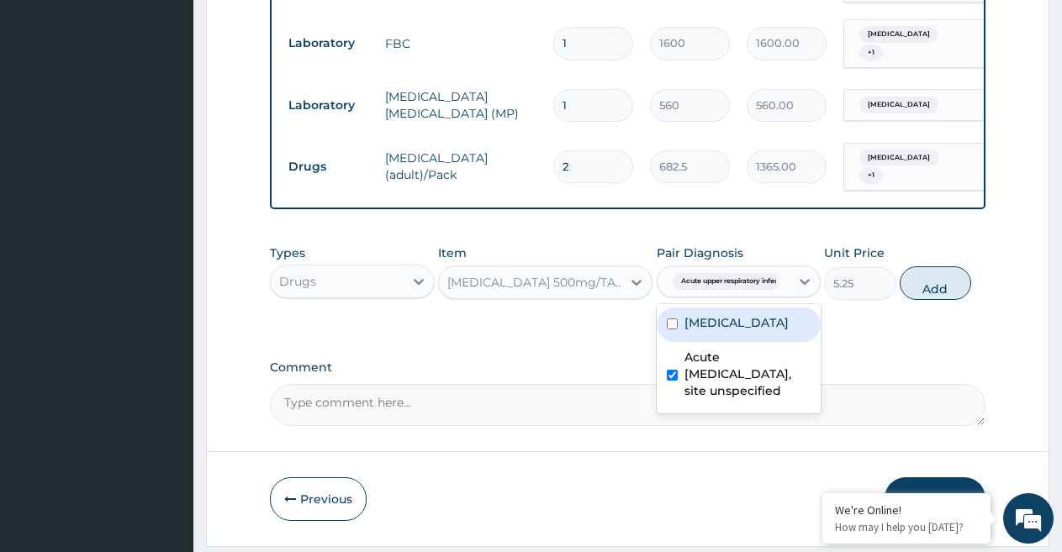
click at [725, 331] on label "Malaria, unspecified" at bounding box center [736, 322] width 104 height 17
checkbox input "true"
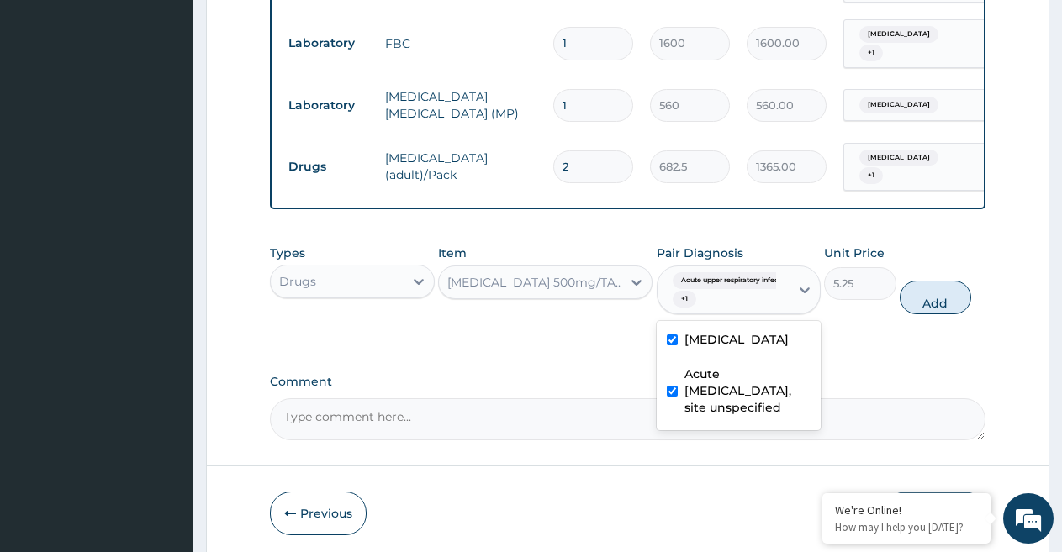
drag, startPoint x: 930, startPoint y: 313, endPoint x: 683, endPoint y: 291, distance: 248.1
click at [932, 313] on button "Add" at bounding box center [934, 298] width 71 height 34
type input "0"
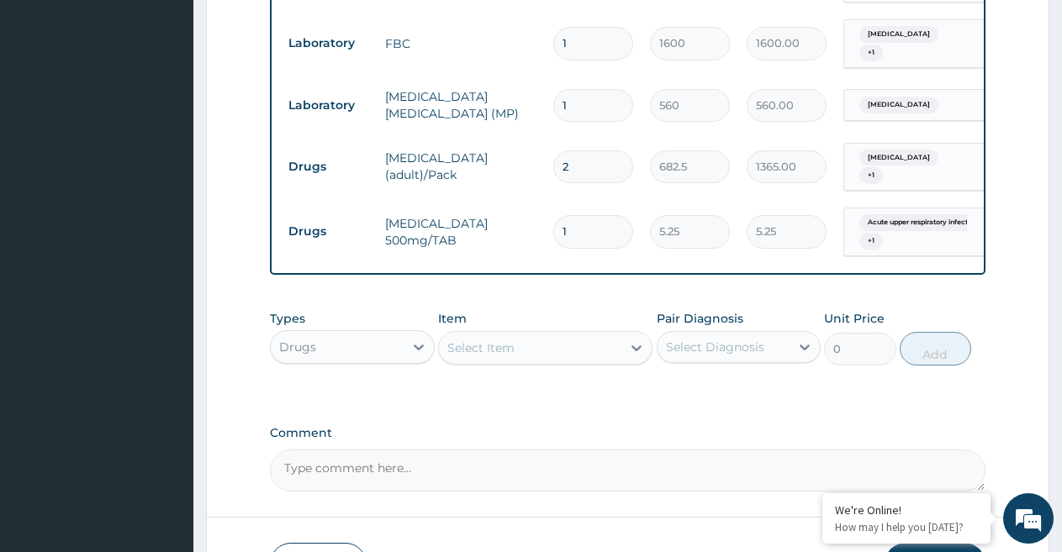
type input "18"
type input "94.50"
type input "18"
click at [479, 356] on div "Select Item" at bounding box center [480, 348] width 67 height 17
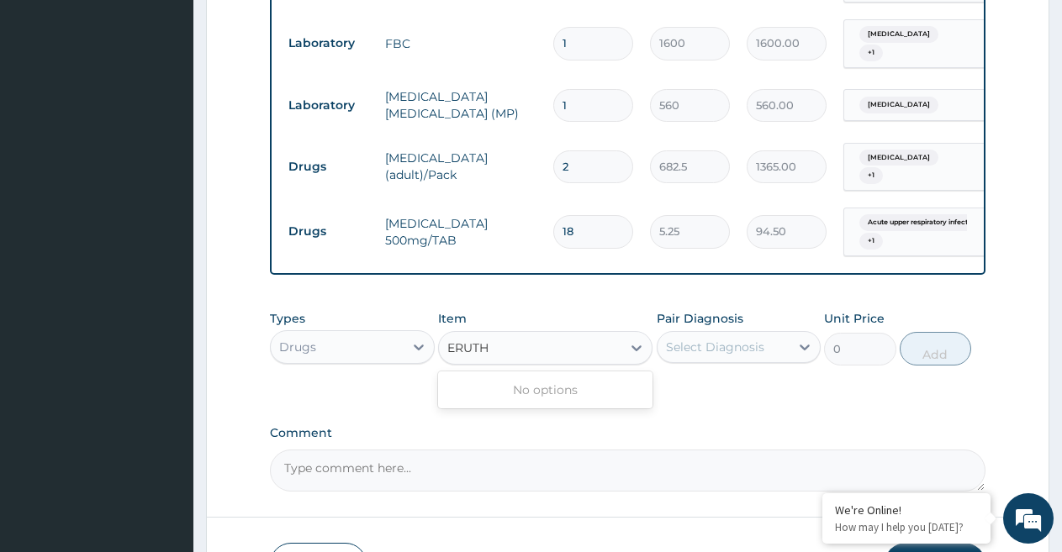
drag, startPoint x: 463, startPoint y: 358, endPoint x: 556, endPoint y: 383, distance: 95.8
click at [564, 365] on div "option PARACETAMOL 500mg/TAB, selected. 0 results available for search term ERU…" at bounding box center [545, 348] width 214 height 34
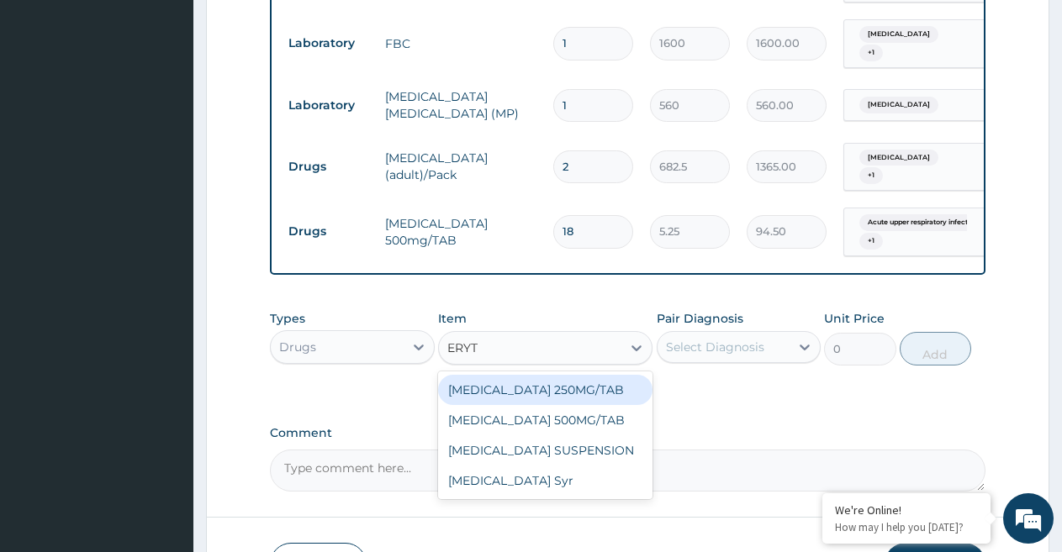
type input "ERYTH"
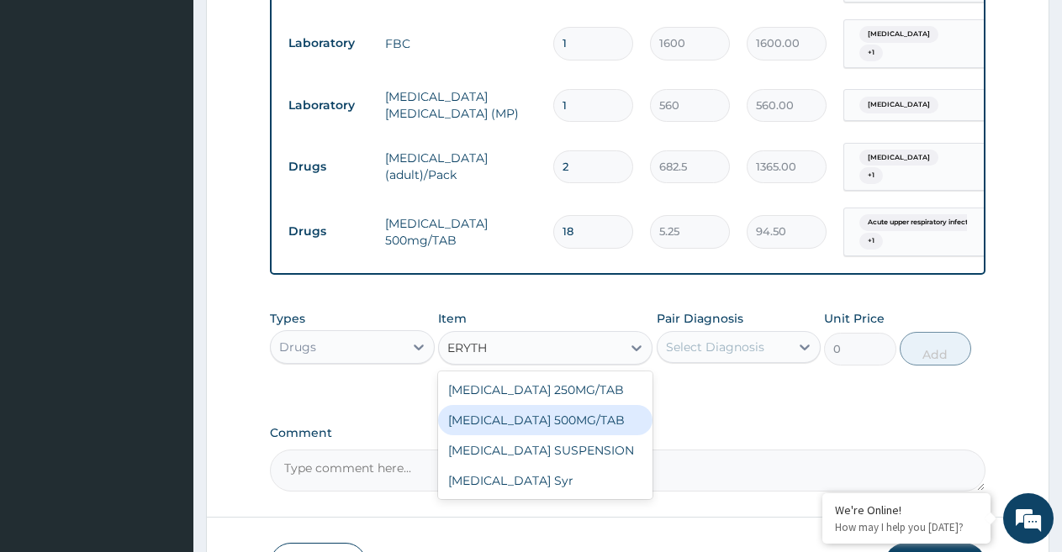
click at [564, 435] on div "ERYTHROMYCIN 500MG/TAB" at bounding box center [545, 420] width 214 height 30
type input "18.38"
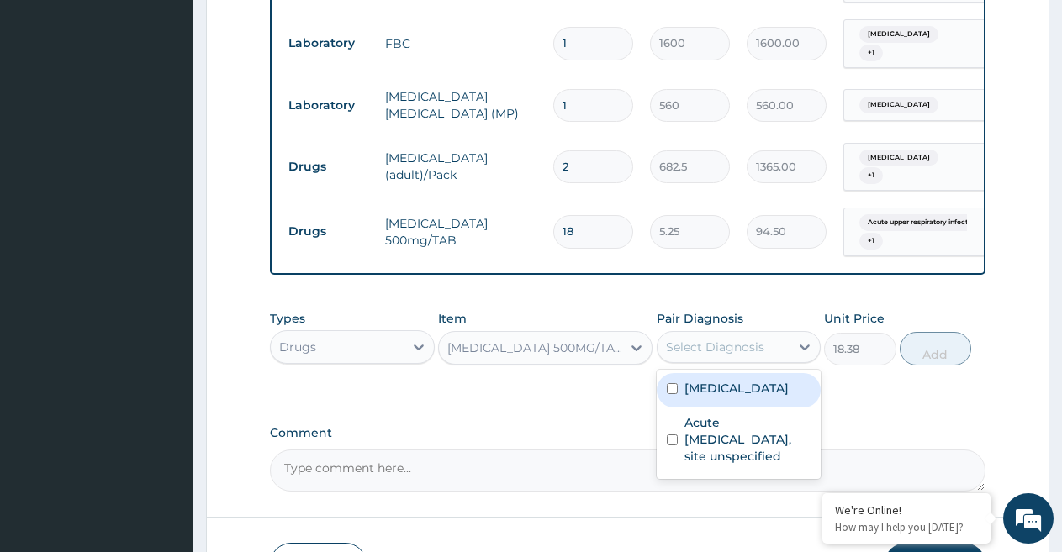
click at [730, 356] on div "Select Diagnosis" at bounding box center [715, 347] width 98 height 17
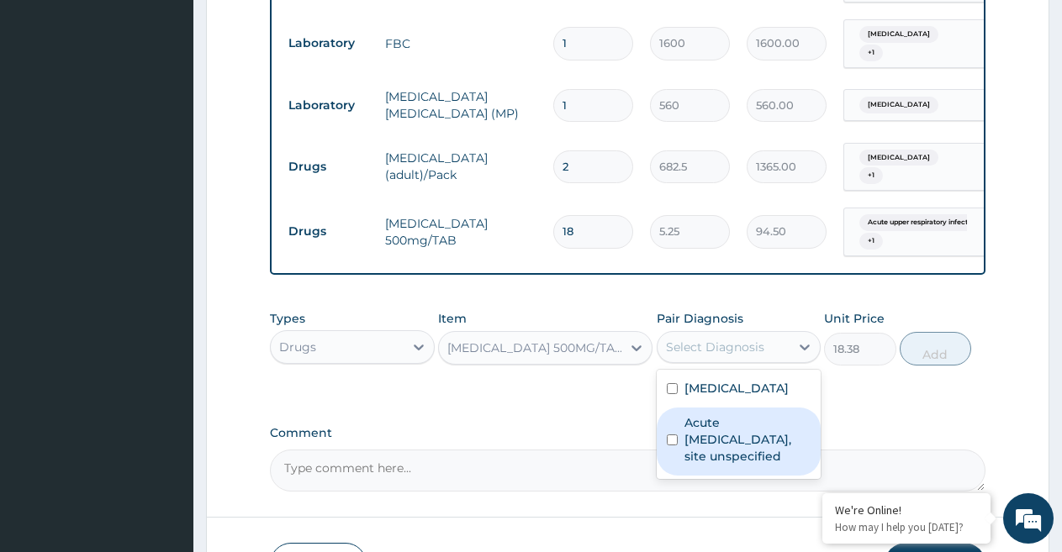
drag, startPoint x: 725, startPoint y: 451, endPoint x: 807, endPoint y: 435, distance: 83.9
click at [736, 451] on label "Acute upper respiratory infection, site unspecified" at bounding box center [747, 439] width 127 height 50
checkbox input "true"
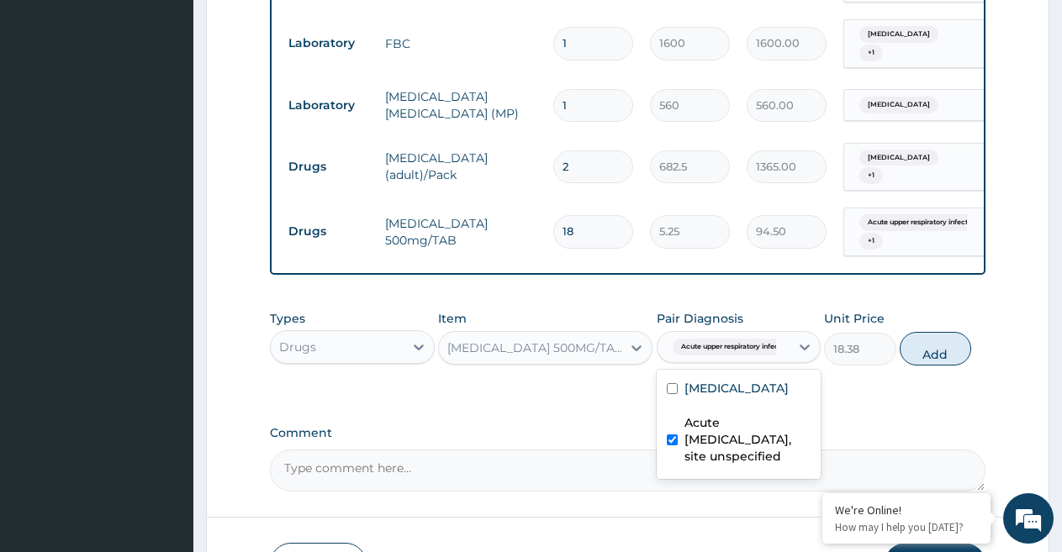
drag, startPoint x: 923, startPoint y: 367, endPoint x: 847, endPoint y: 354, distance: 76.8
click at [924, 366] on button "Add" at bounding box center [934, 349] width 71 height 34
type input "0"
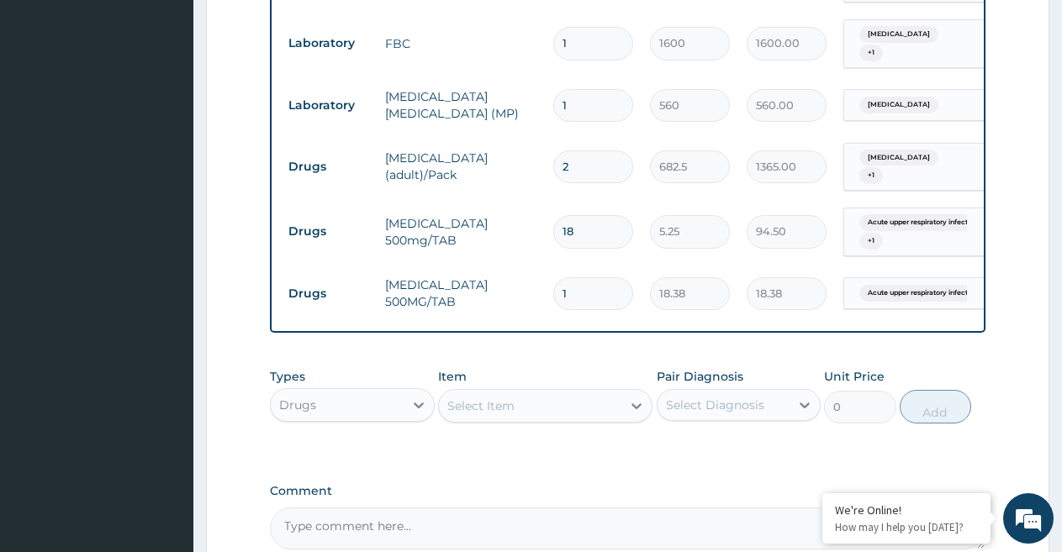
click at [497, 414] on div "Select Item" at bounding box center [480, 406] width 67 height 17
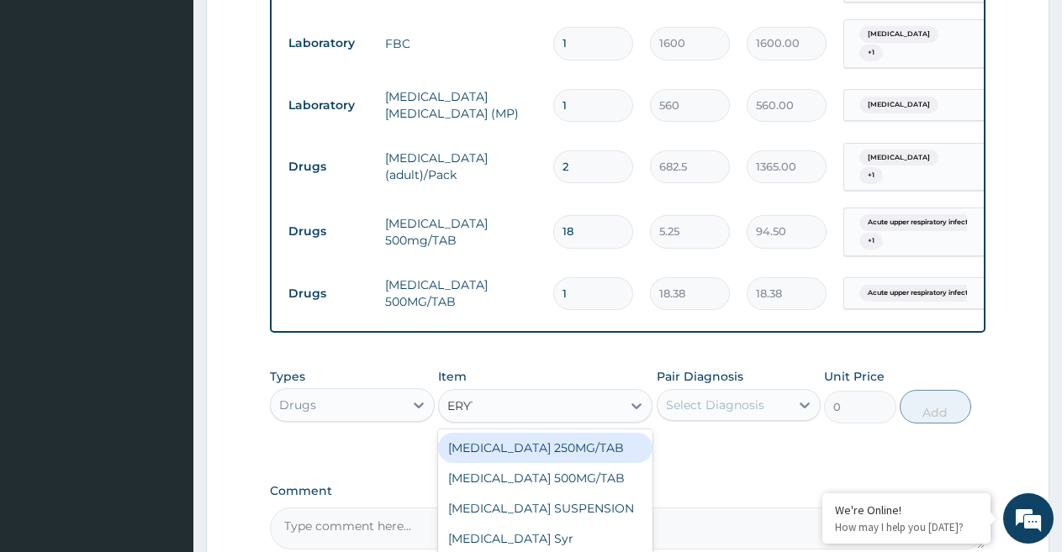
type input "ERYTH"
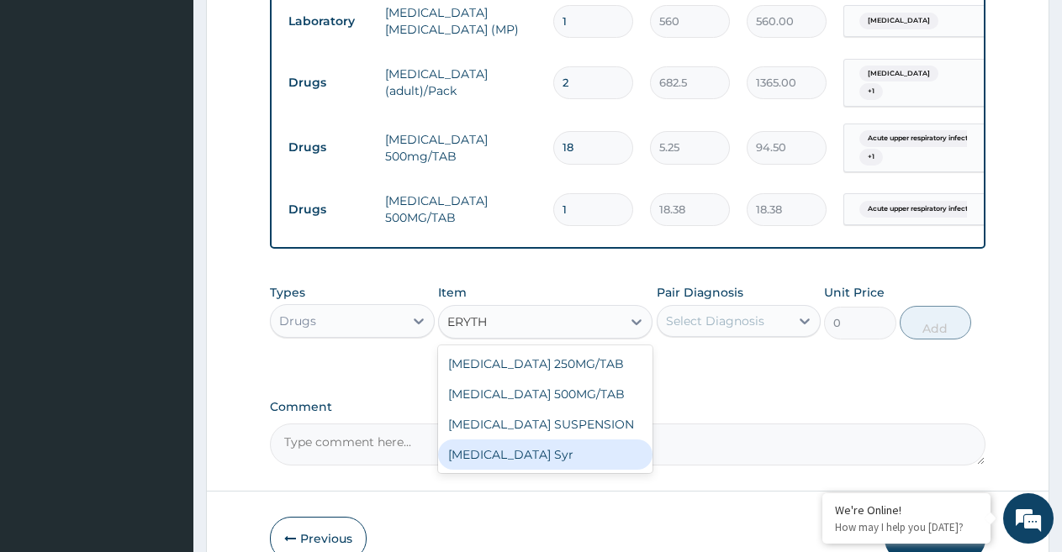
click at [510, 470] on div "Erythromycin Syr" at bounding box center [545, 455] width 214 height 30
type input "1000"
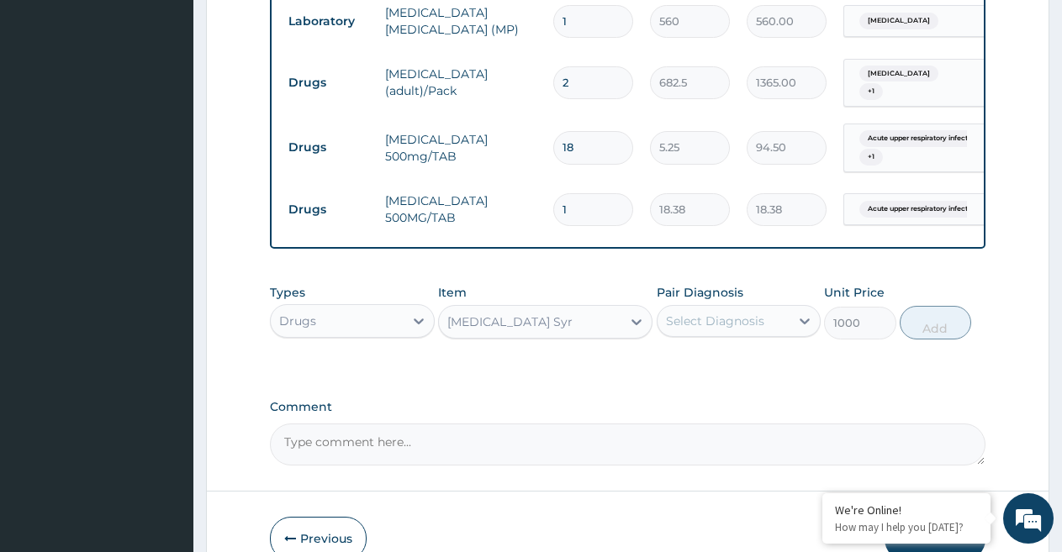
click at [721, 329] on div "Select Diagnosis" at bounding box center [715, 321] width 98 height 17
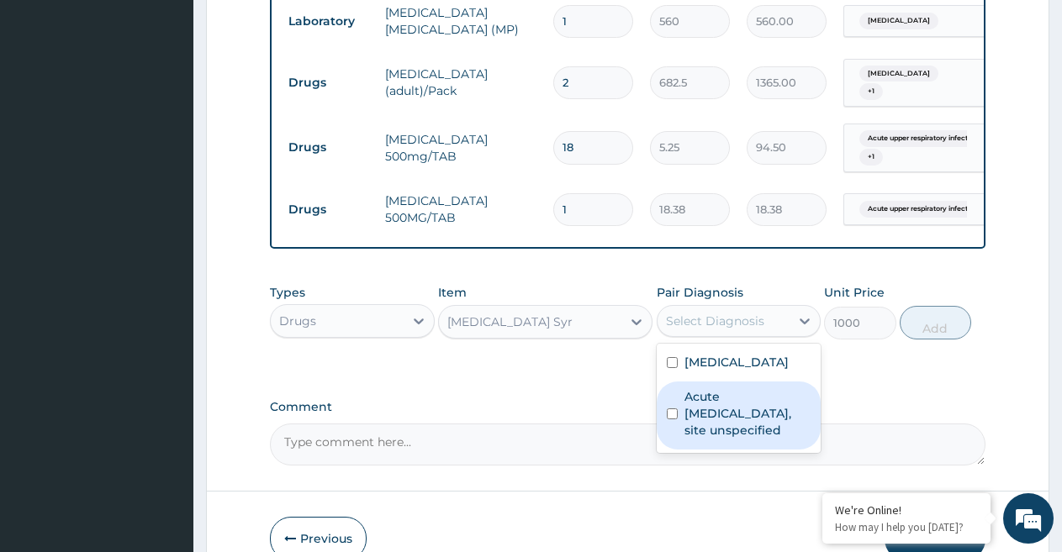
drag, startPoint x: 725, startPoint y: 420, endPoint x: 885, endPoint y: 376, distance: 165.8
click at [732, 419] on label "Acute upper respiratory infection, site unspecified" at bounding box center [747, 413] width 127 height 50
checkbox input "true"
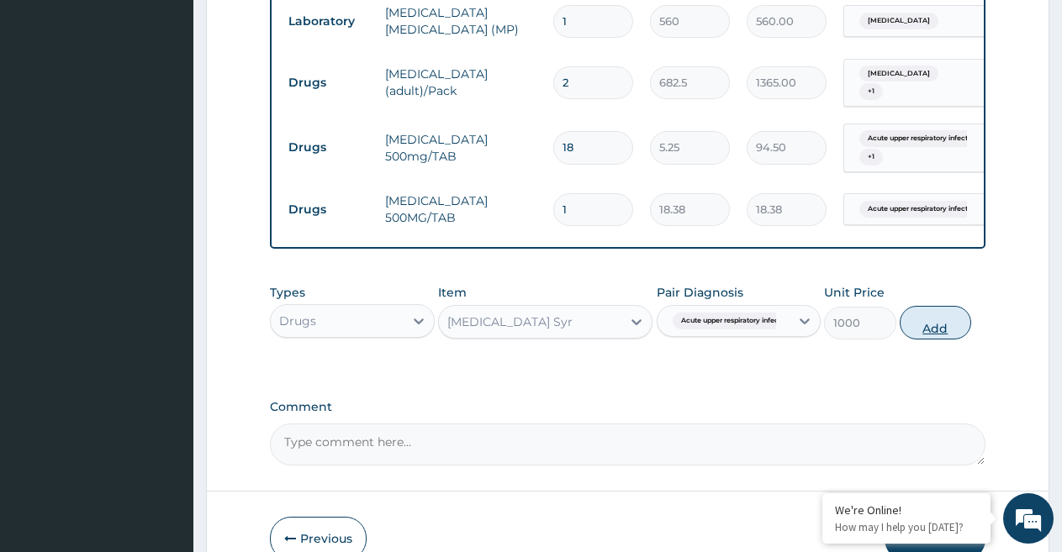
click at [915, 340] on button "Add" at bounding box center [934, 323] width 71 height 34
type input "0"
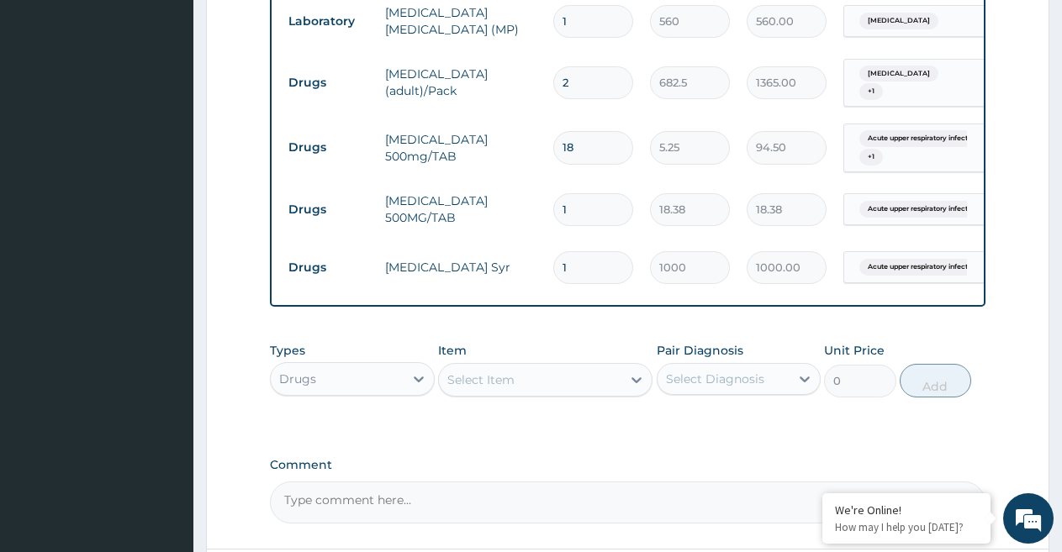
scroll to position [0, 129]
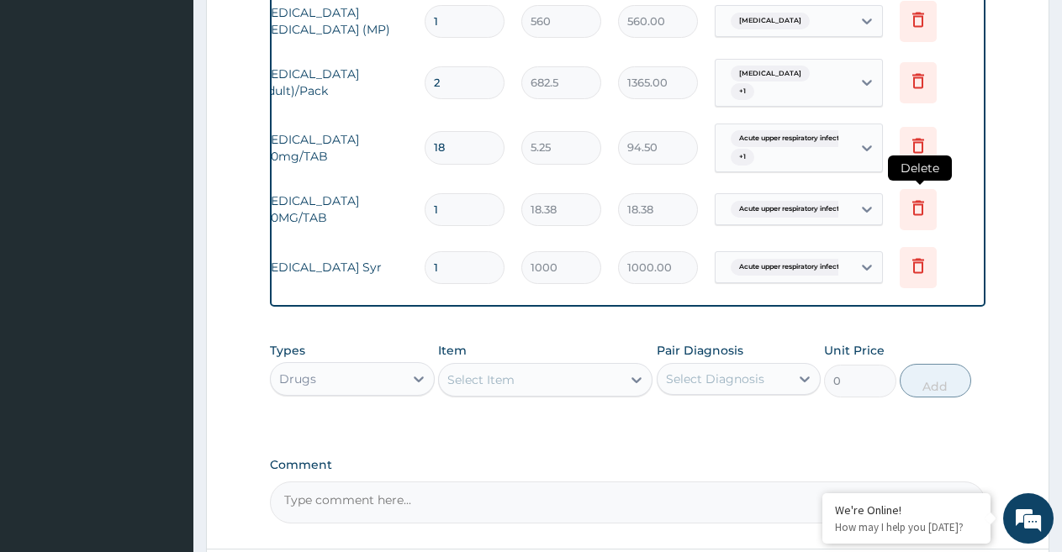
click at [909, 213] on icon at bounding box center [918, 208] width 20 height 20
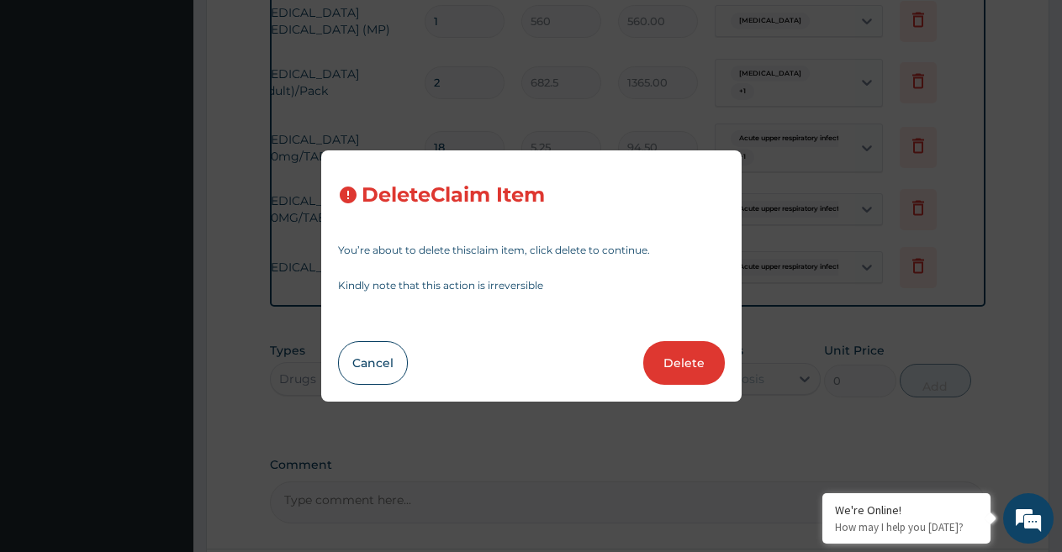
drag, startPoint x: 689, startPoint y: 356, endPoint x: 678, endPoint y: 362, distance: 12.4
click at [688, 357] on button "Delete" at bounding box center [684, 363] width 82 height 44
type input "1000"
type input "1000.00"
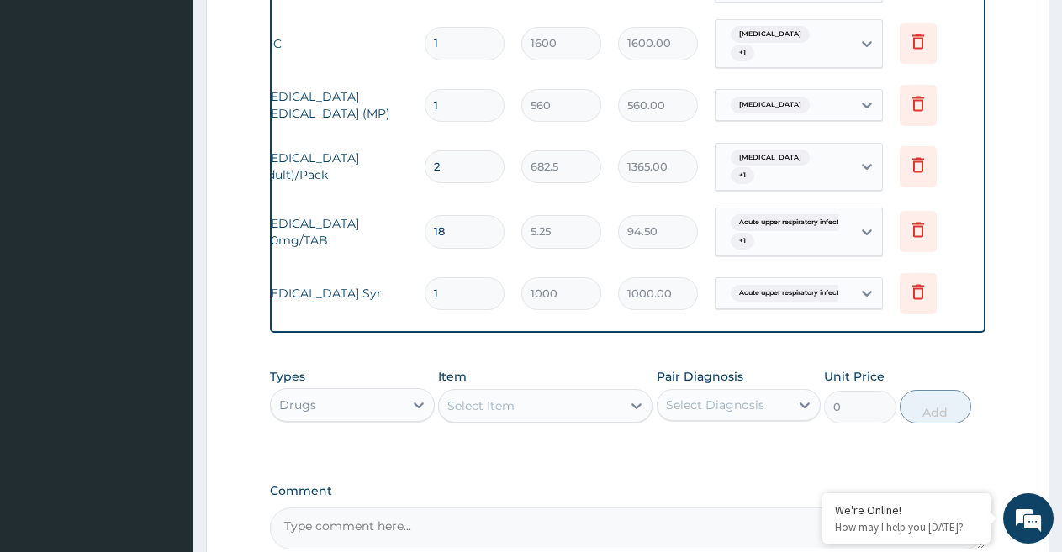
scroll to position [0, 0]
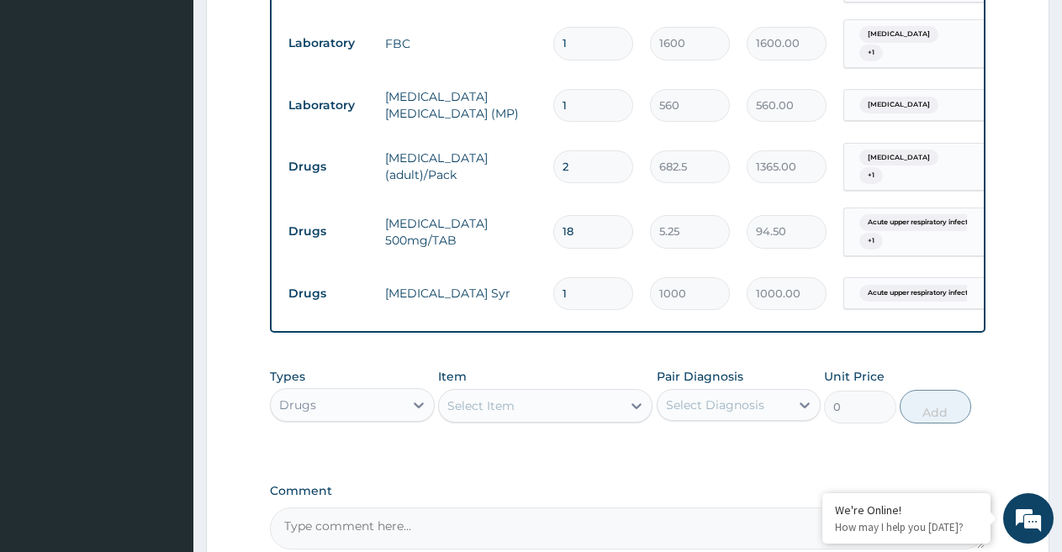
click at [467, 413] on div "Select Item" at bounding box center [480, 406] width 67 height 17
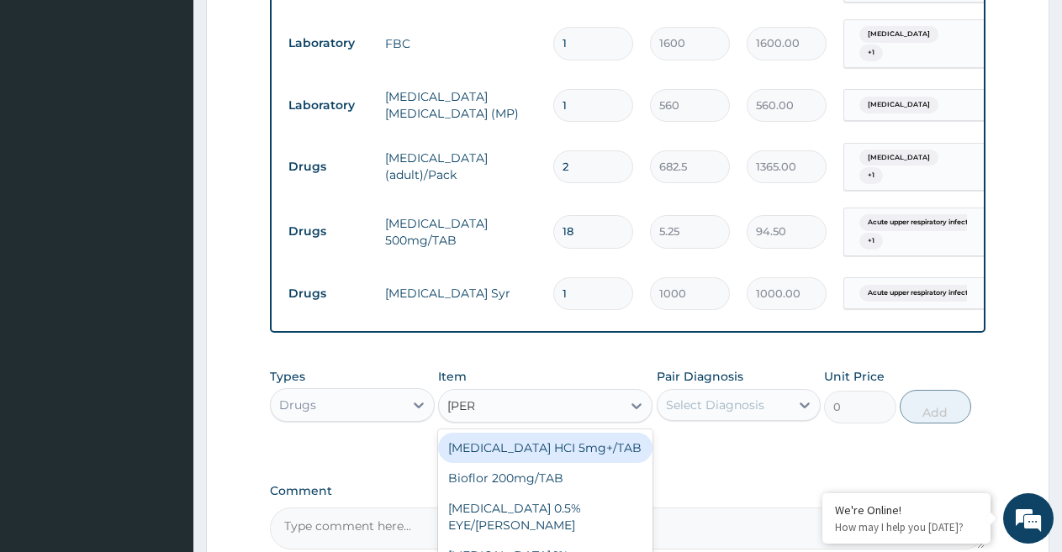
type input "LORAT"
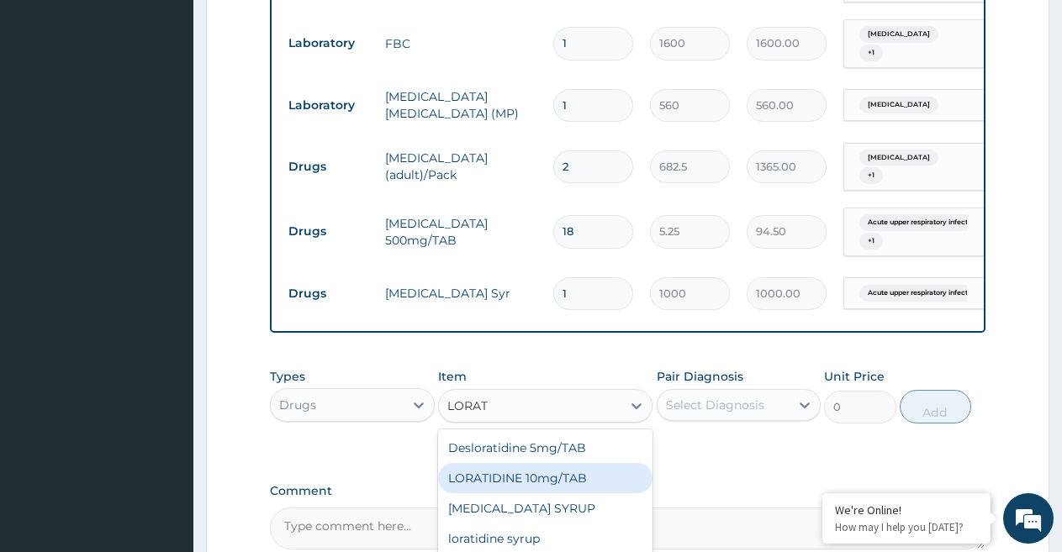
click at [551, 482] on div "LORATIDINE 10mg/TAB" at bounding box center [545, 478] width 214 height 30
type input "11.55"
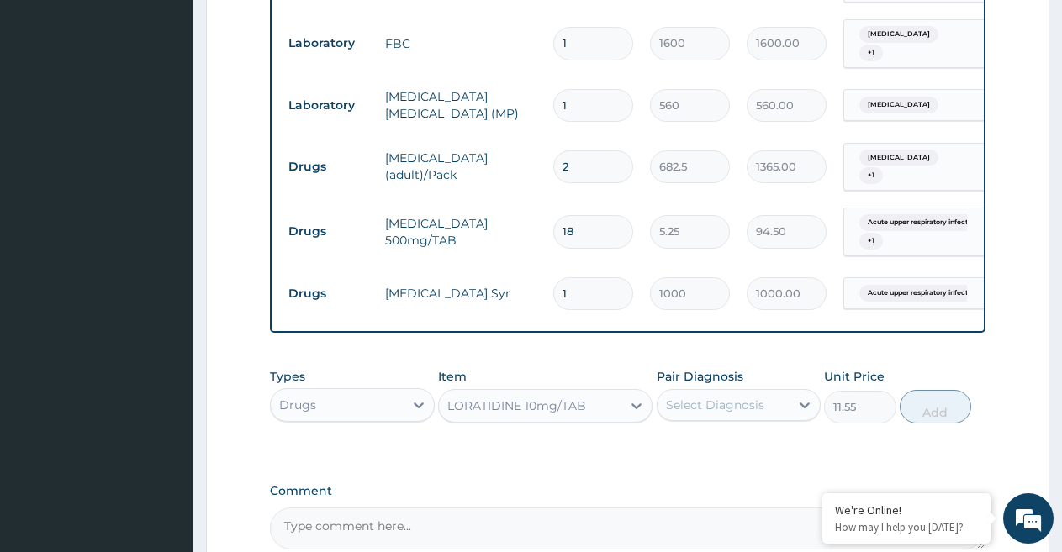
click at [723, 414] on div "Select Diagnosis" at bounding box center [715, 405] width 98 height 17
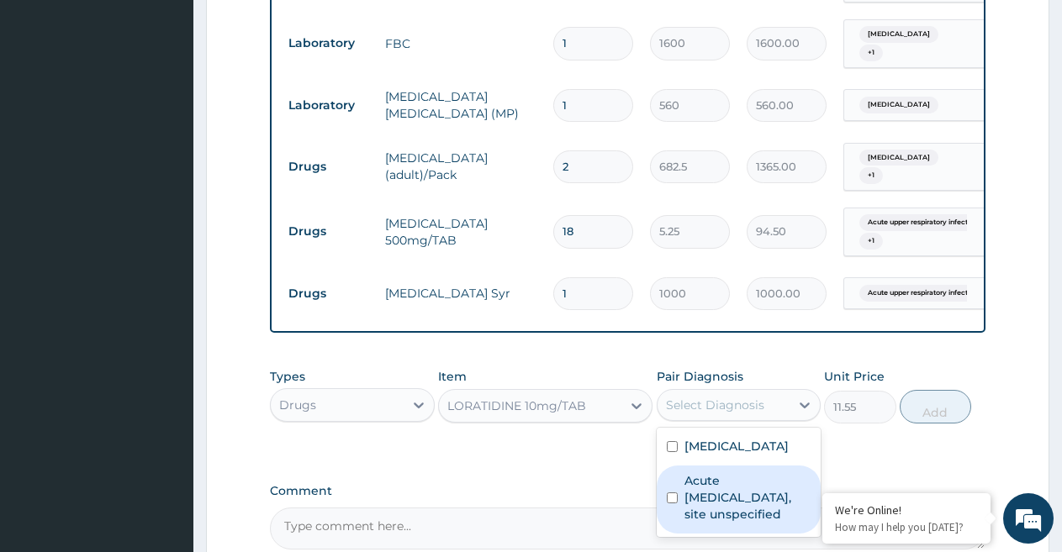
drag, startPoint x: 723, startPoint y: 514, endPoint x: 773, endPoint y: 476, distance: 63.0
click at [724, 514] on label "Acute upper respiratory infection, site unspecified" at bounding box center [747, 497] width 127 height 50
checkbox input "true"
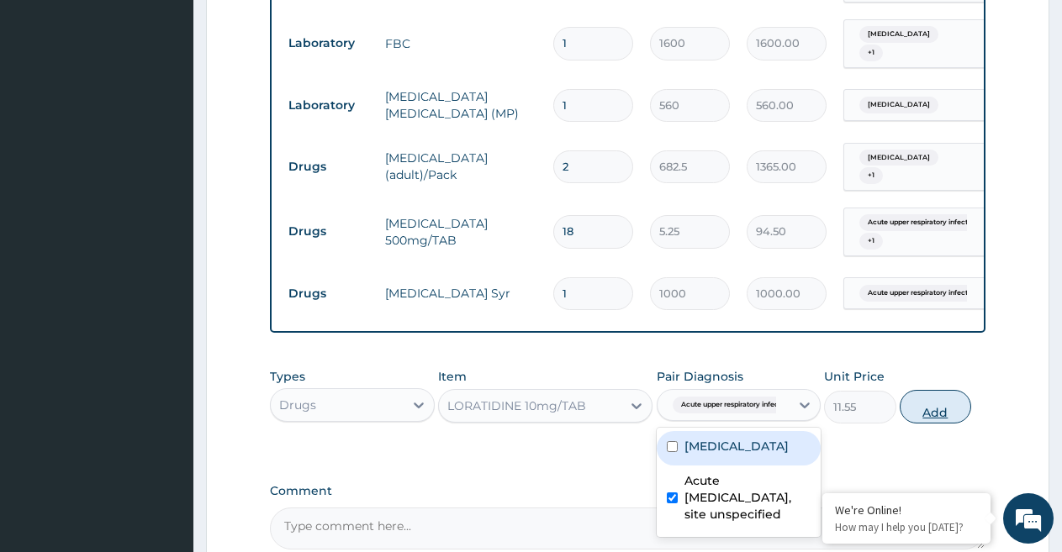
click at [933, 424] on button "Add" at bounding box center [934, 407] width 71 height 34
type input "0"
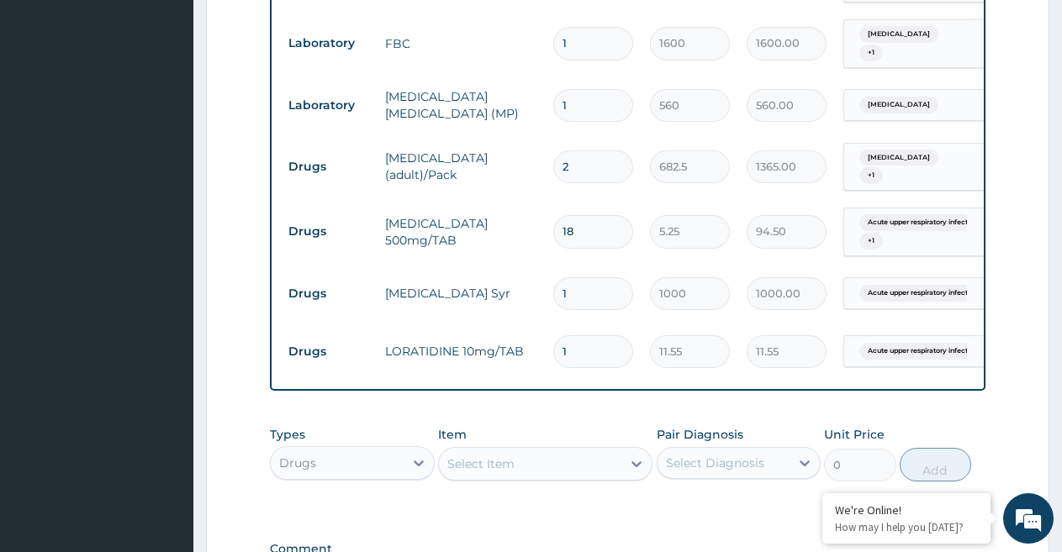
click at [585, 344] on input "1" at bounding box center [593, 351] width 80 height 33
type input "10"
type input "115.50"
type input "10"
click at [604, 422] on div "PA Code / Prescription Code Enter Code(Secondary Care Only) Encounter Date 14-1…" at bounding box center [627, 22] width 715 height 1172
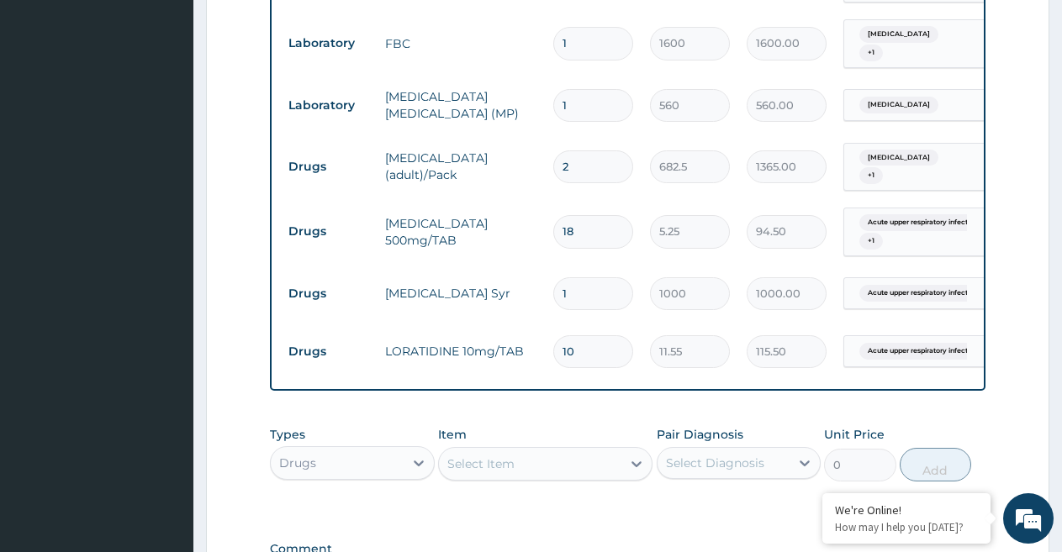
scroll to position [0, 129]
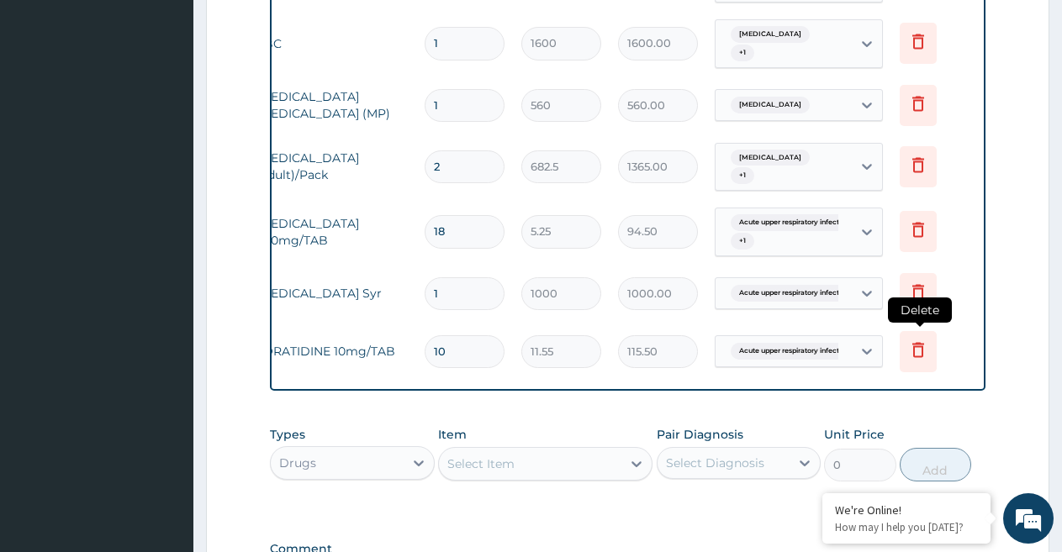
click at [914, 356] on icon at bounding box center [918, 349] width 12 height 15
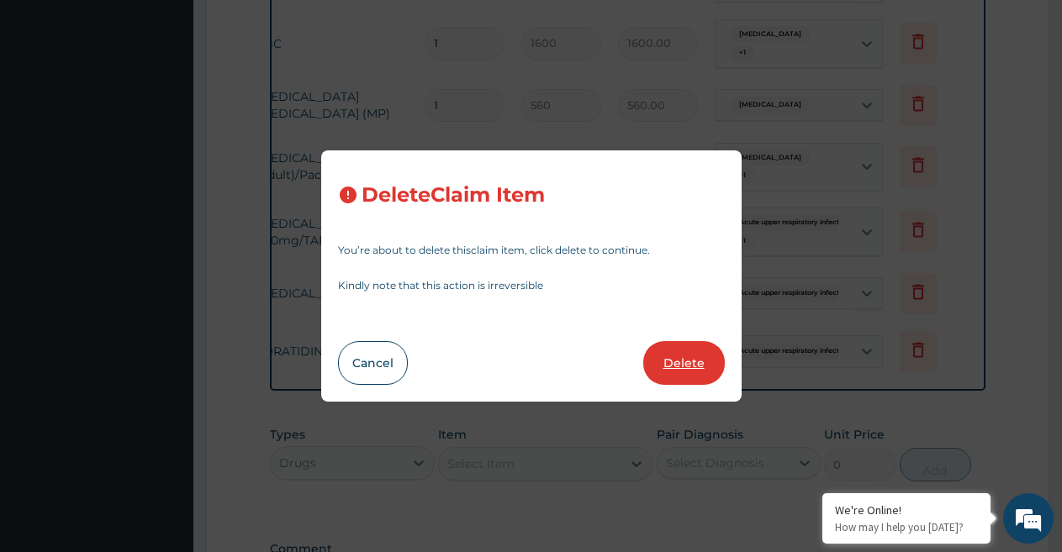
click at [705, 362] on button "Delete" at bounding box center [684, 363] width 82 height 44
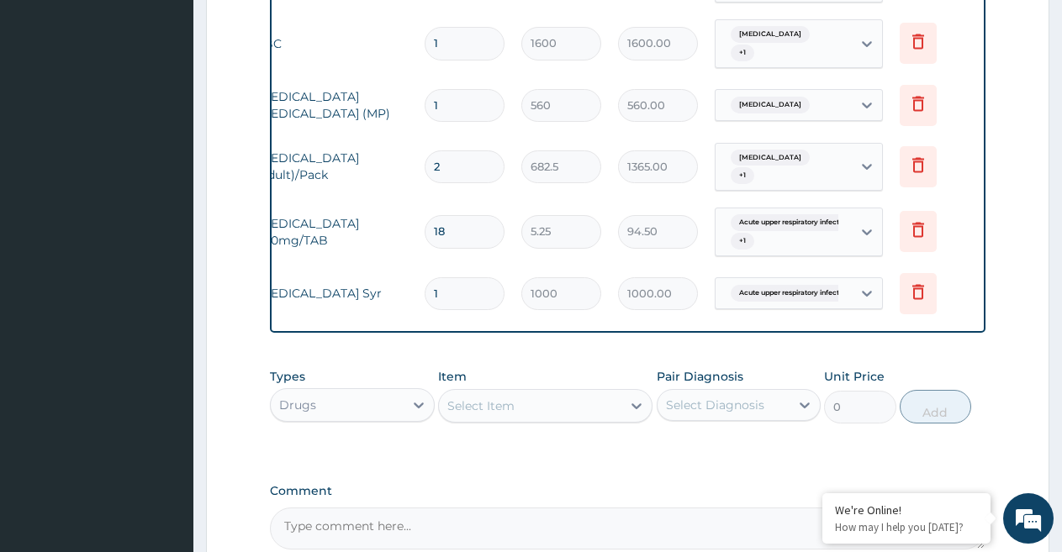
click at [477, 414] on div "Select Item" at bounding box center [480, 406] width 67 height 17
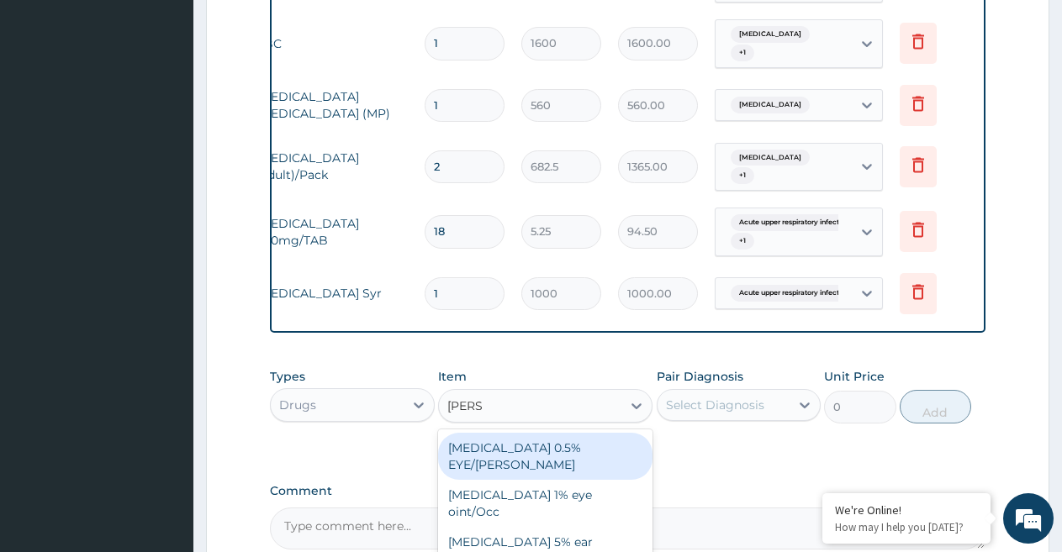
type input "LORAT"
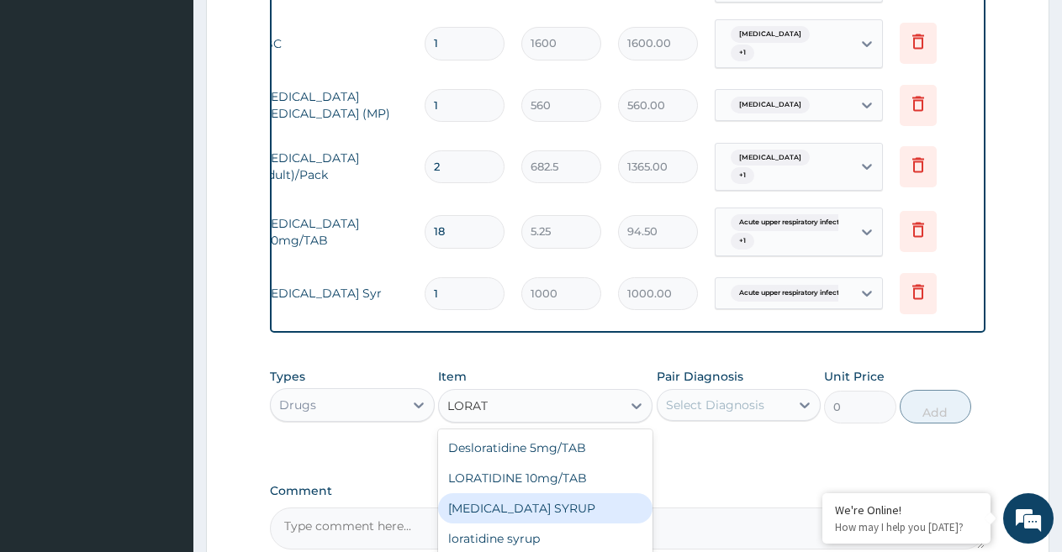
click at [524, 523] on div "LORATADINE SYRUP" at bounding box center [545, 508] width 214 height 30
type input "1000"
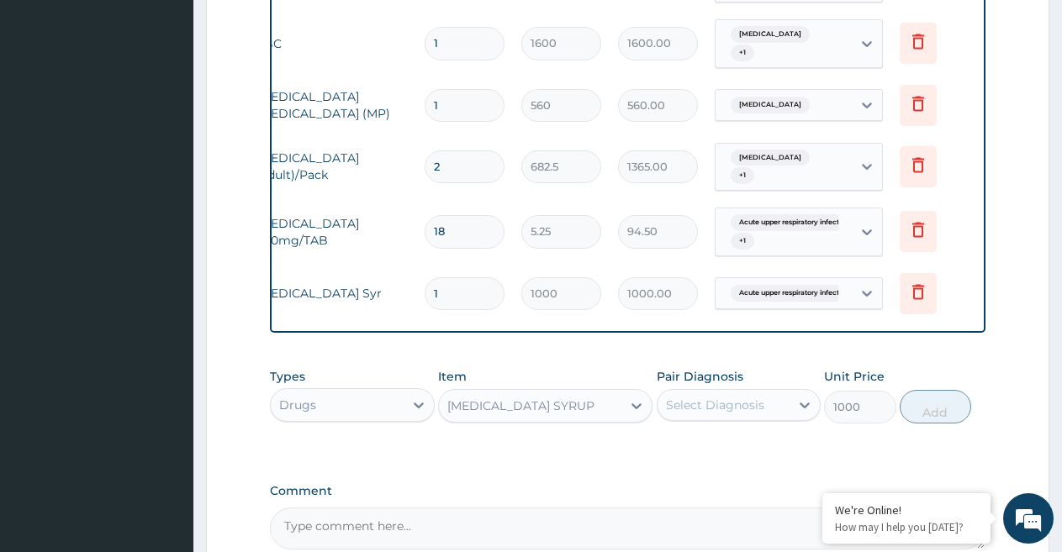
click at [749, 414] on div "Select Diagnosis" at bounding box center [715, 405] width 98 height 17
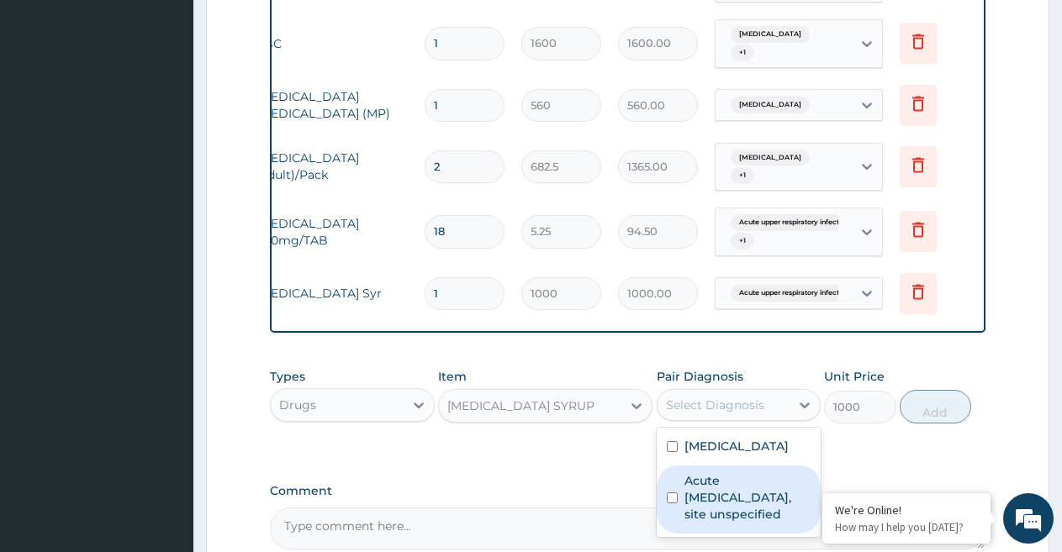
click at [742, 509] on label "Acute upper respiratory infection, site unspecified" at bounding box center [747, 497] width 127 height 50
checkbox input "true"
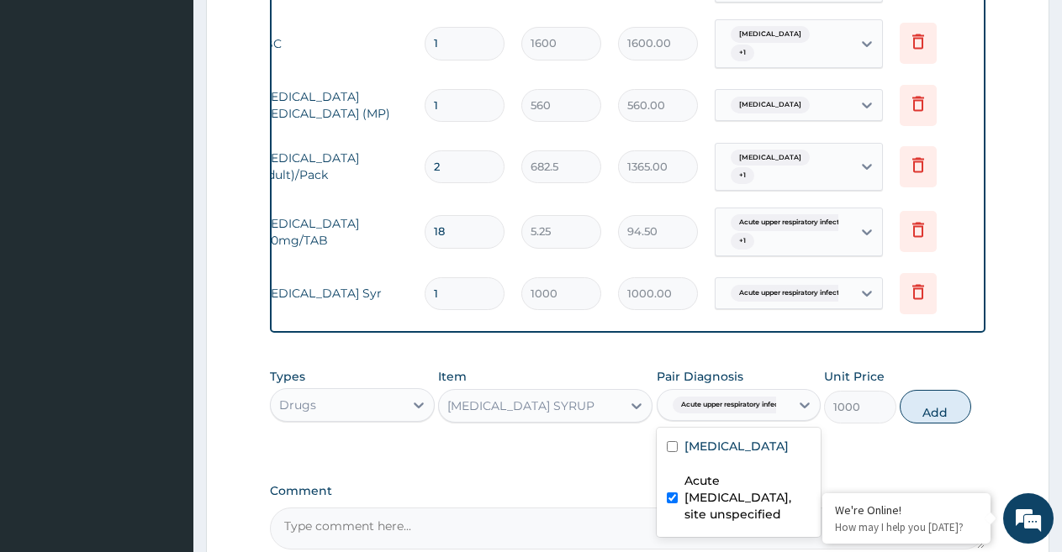
click at [936, 424] on button "Add" at bounding box center [934, 407] width 71 height 34
type input "0"
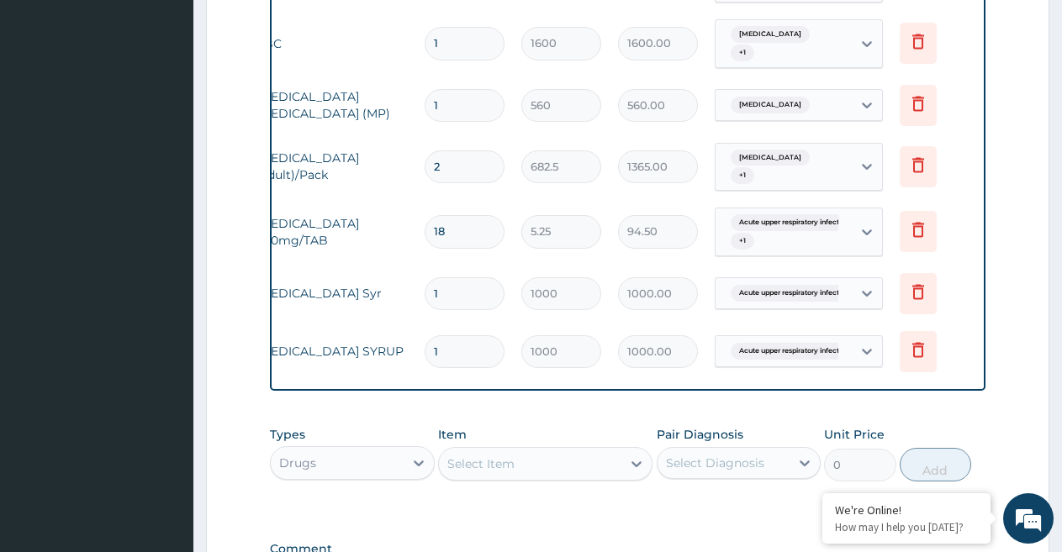
scroll to position [893, 0]
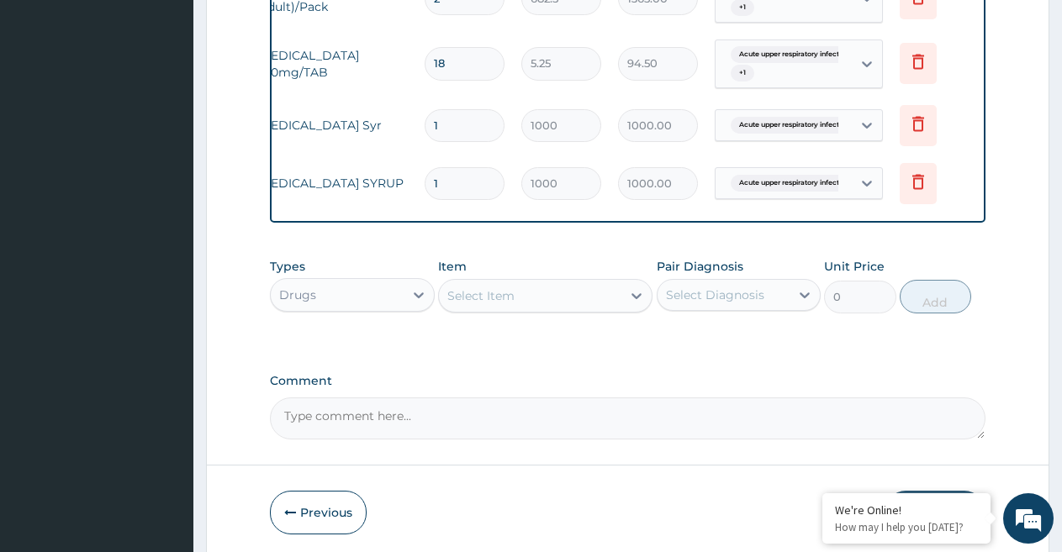
click at [514, 304] on div "Select Item" at bounding box center [480, 295] width 67 height 17
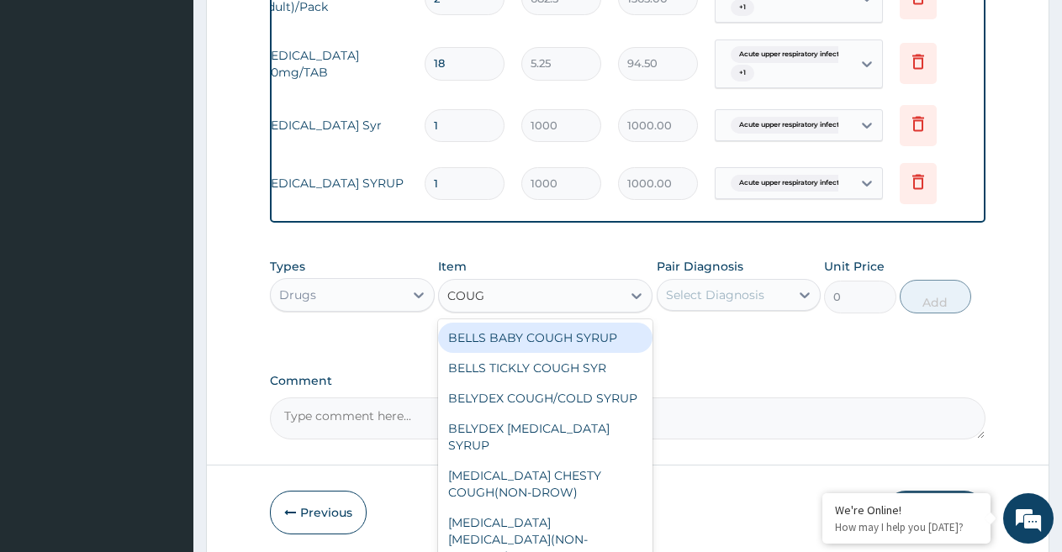
type input "COUGH"
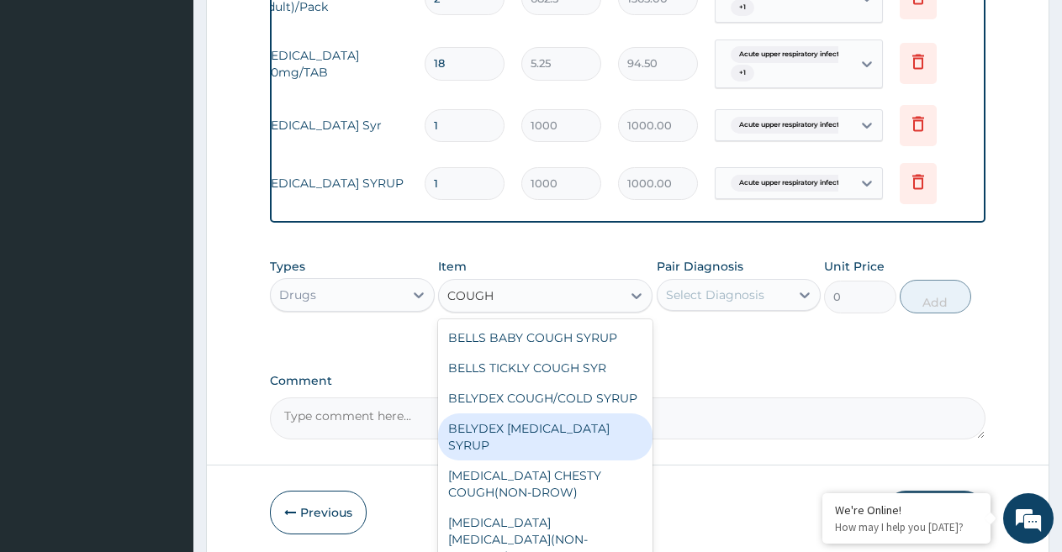
scroll to position [108, 0]
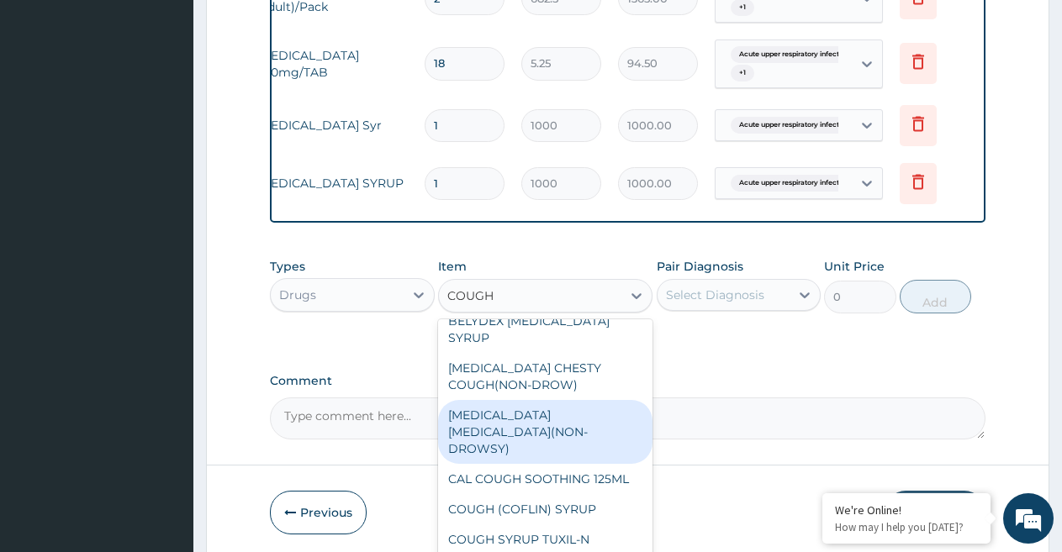
click at [530, 426] on div "BENYLIN DRY COUGH(NON-DROWSY)" at bounding box center [545, 432] width 214 height 64
type input "708.75"
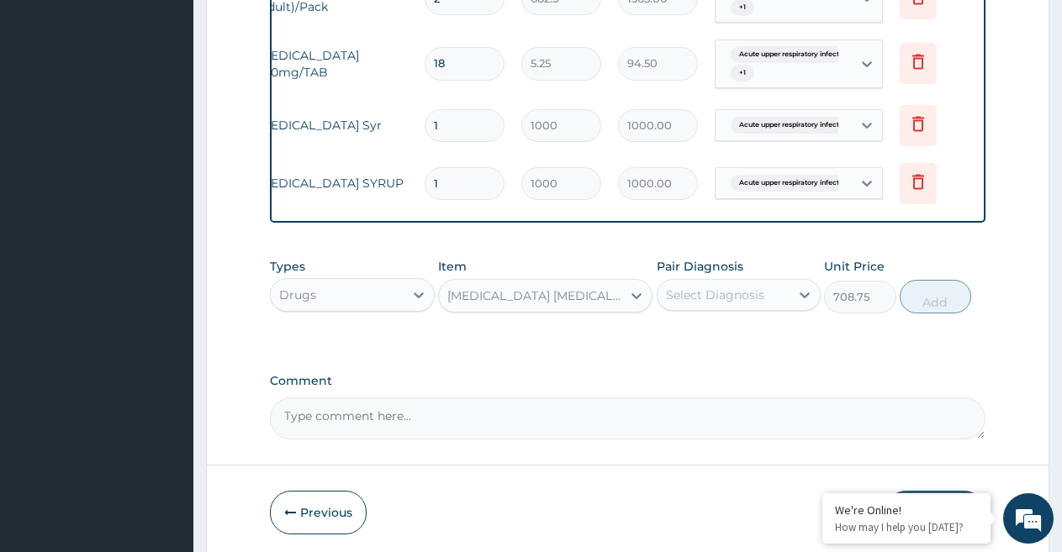
click at [710, 303] on div "Select Diagnosis" at bounding box center [715, 295] width 98 height 17
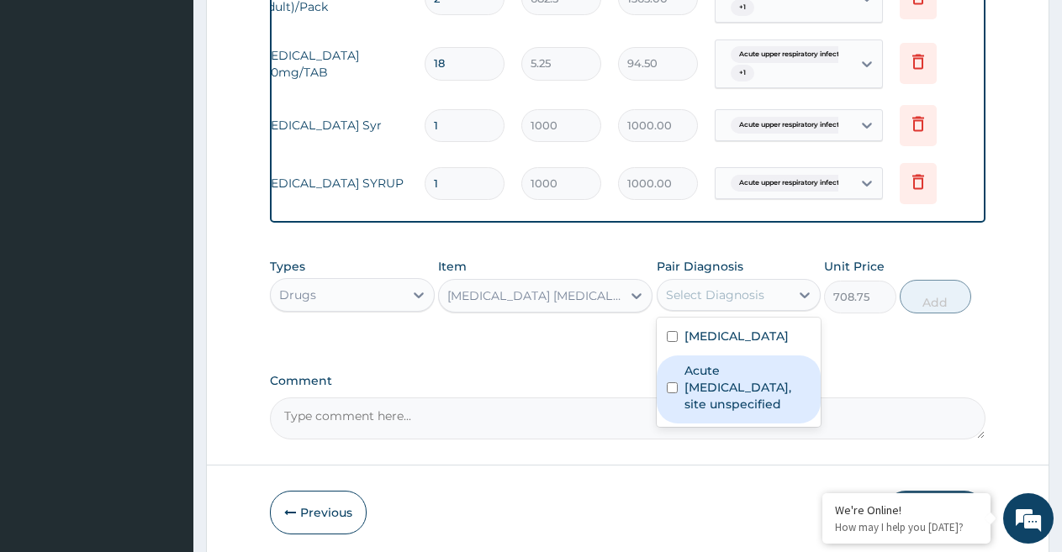
click at [714, 387] on label "Acute upper respiratory infection, site unspecified" at bounding box center [747, 387] width 127 height 50
checkbox input "true"
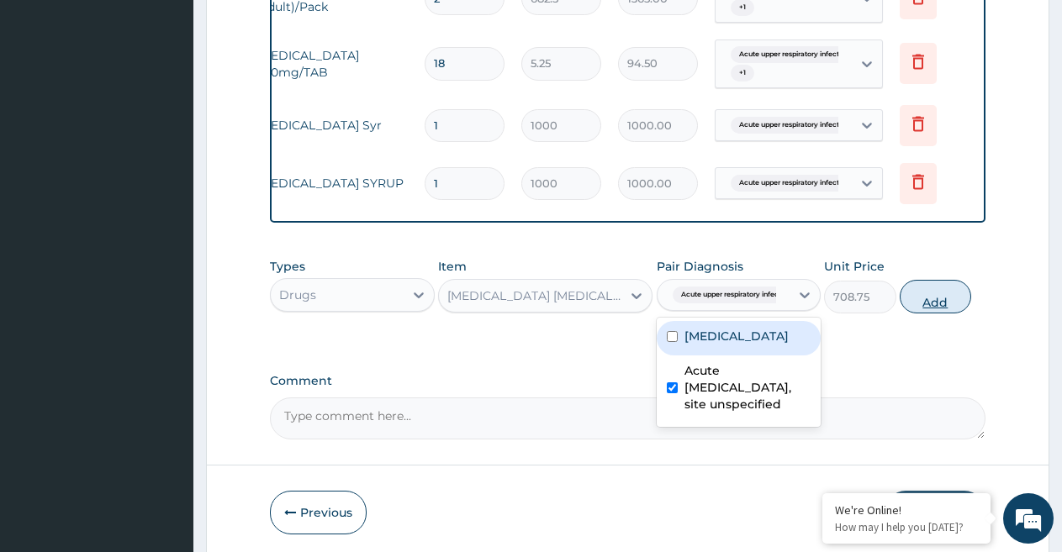
click at [937, 312] on button "Add" at bounding box center [934, 297] width 71 height 34
type input "0"
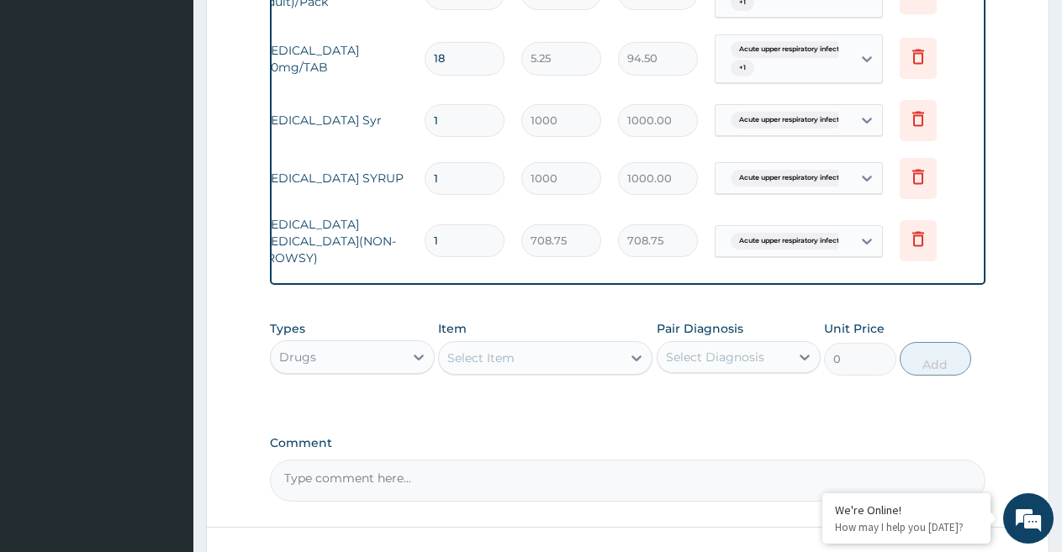
scroll to position [1029, 0]
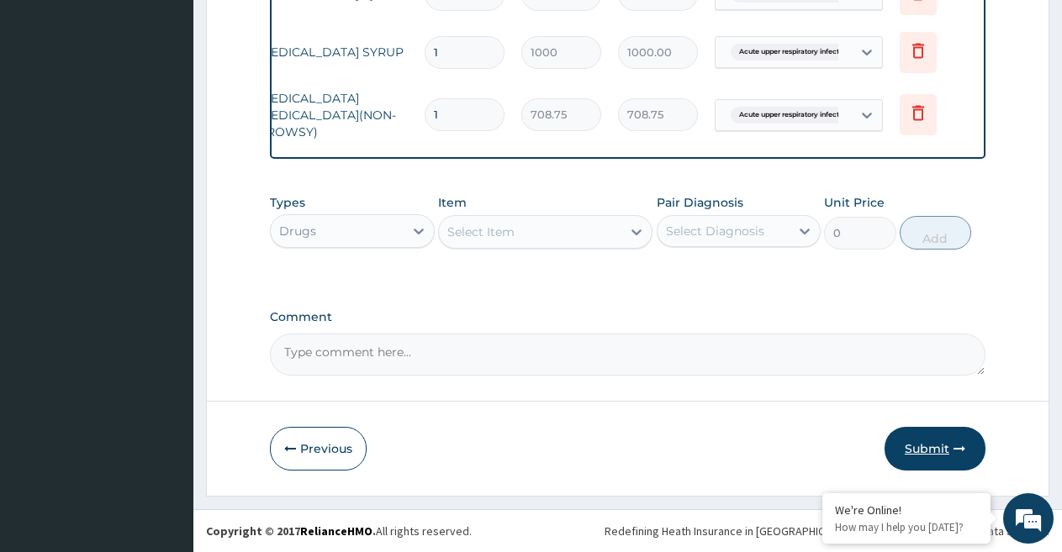
click at [928, 447] on button "Submit" at bounding box center [934, 449] width 101 height 44
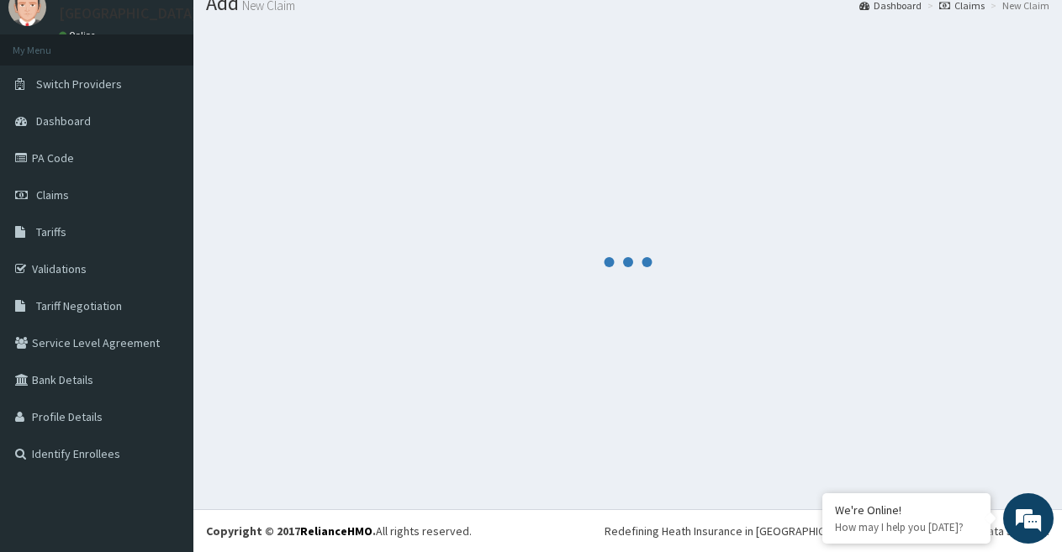
scroll to position [62, 0]
